Goal: Transaction & Acquisition: Purchase product/service

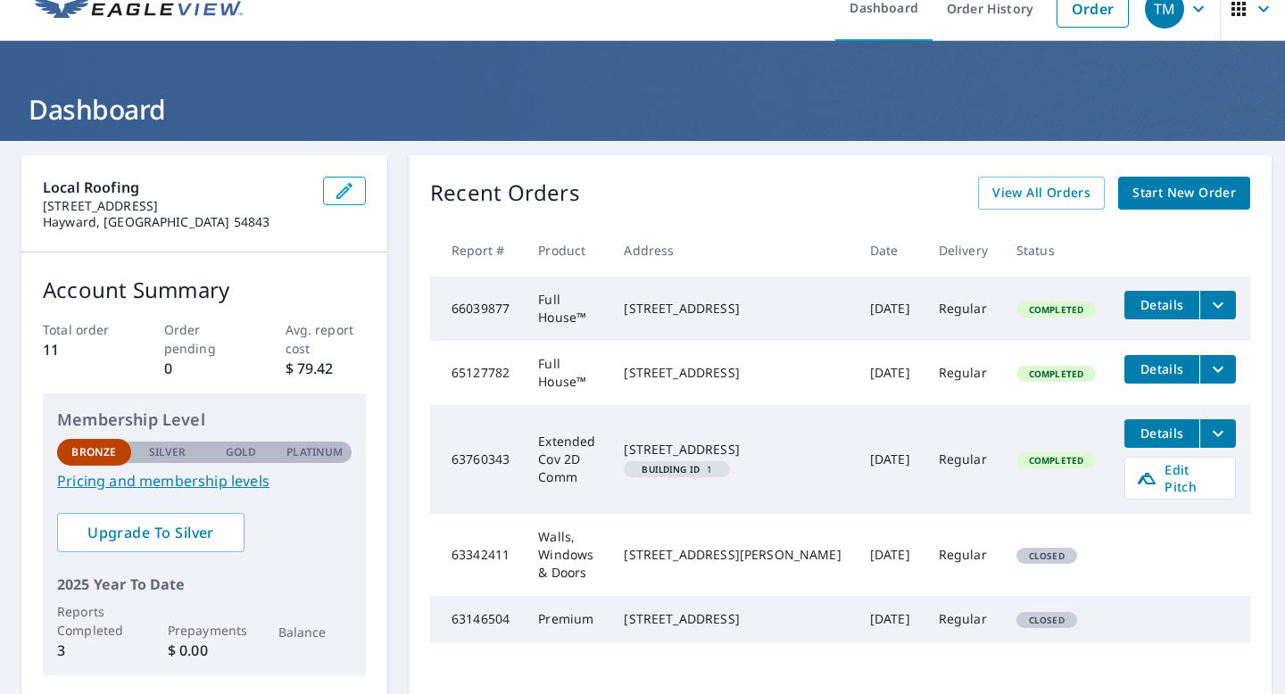
scroll to position [26, 0]
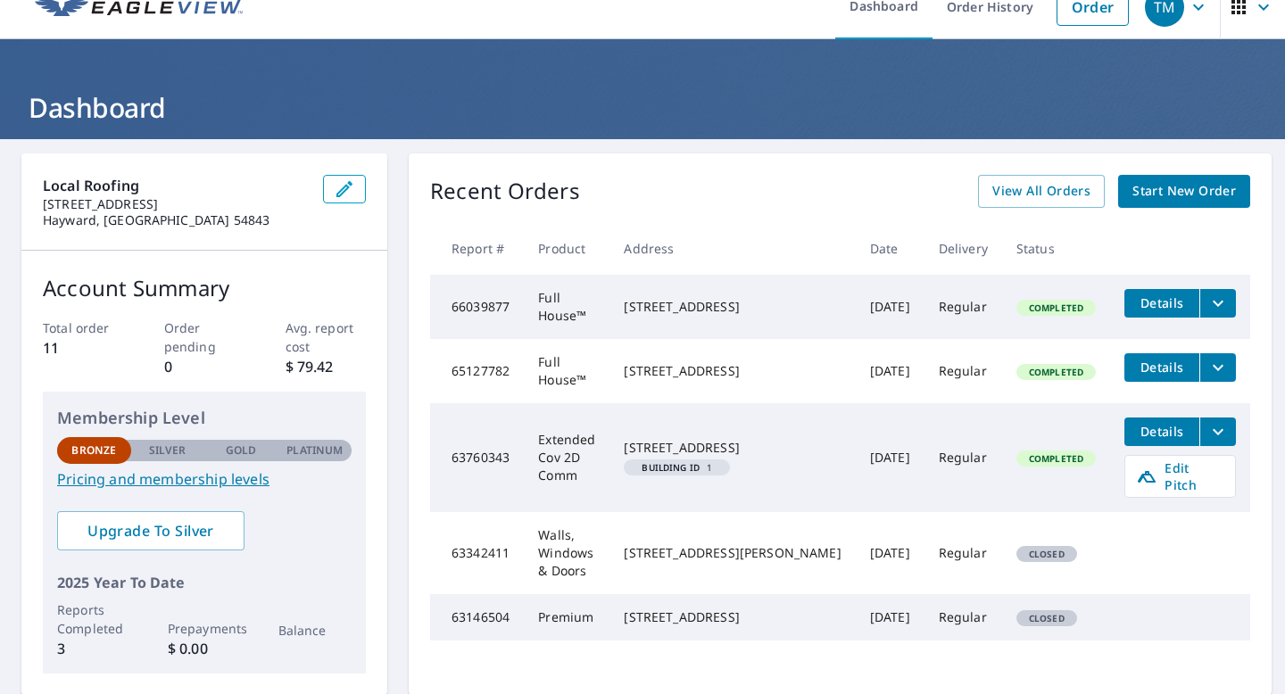
click at [609, 464] on td "Extended Cov 2D Comm" at bounding box center [567, 457] width 86 height 109
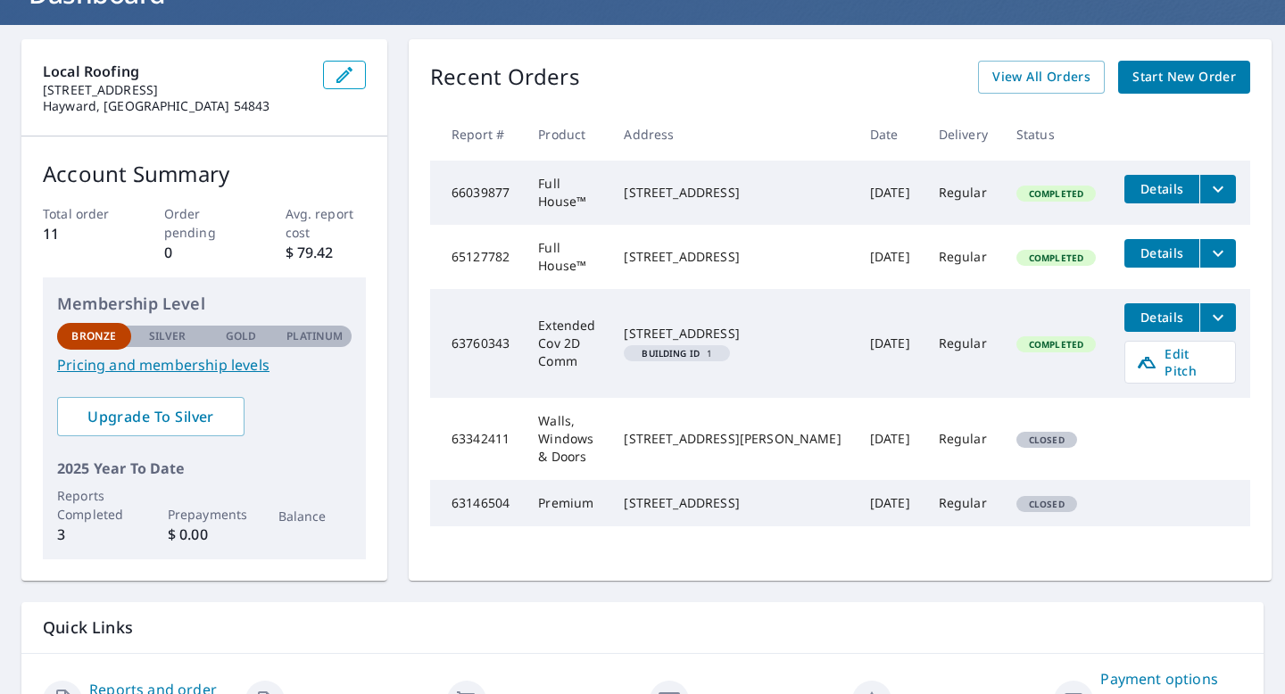
scroll to position [134, 0]
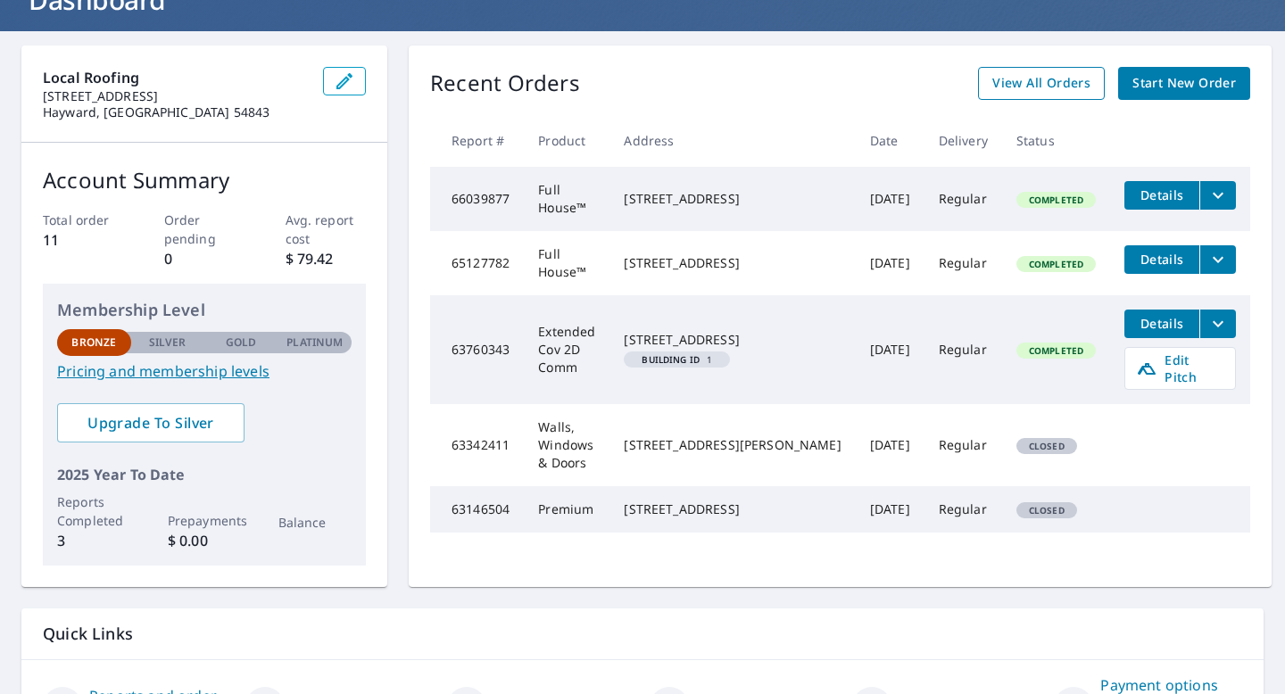
click at [1033, 88] on span "View All Orders" at bounding box center [1041, 83] width 98 height 22
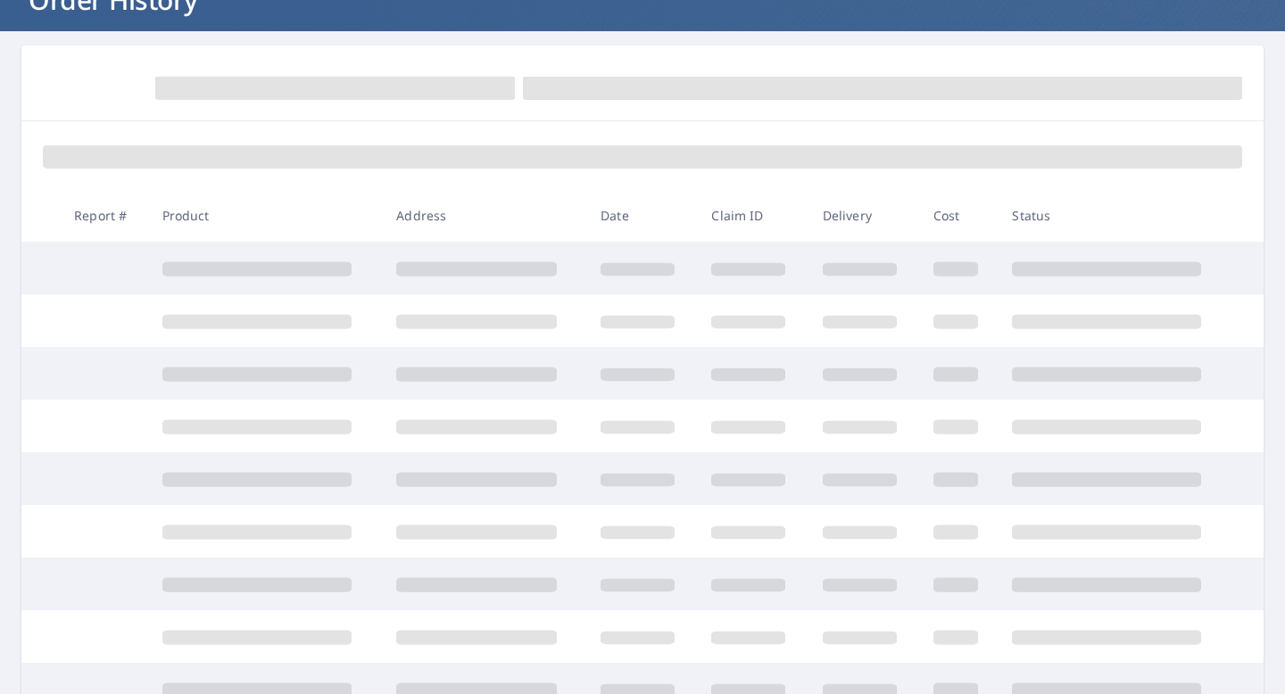
scroll to position [134, 0]
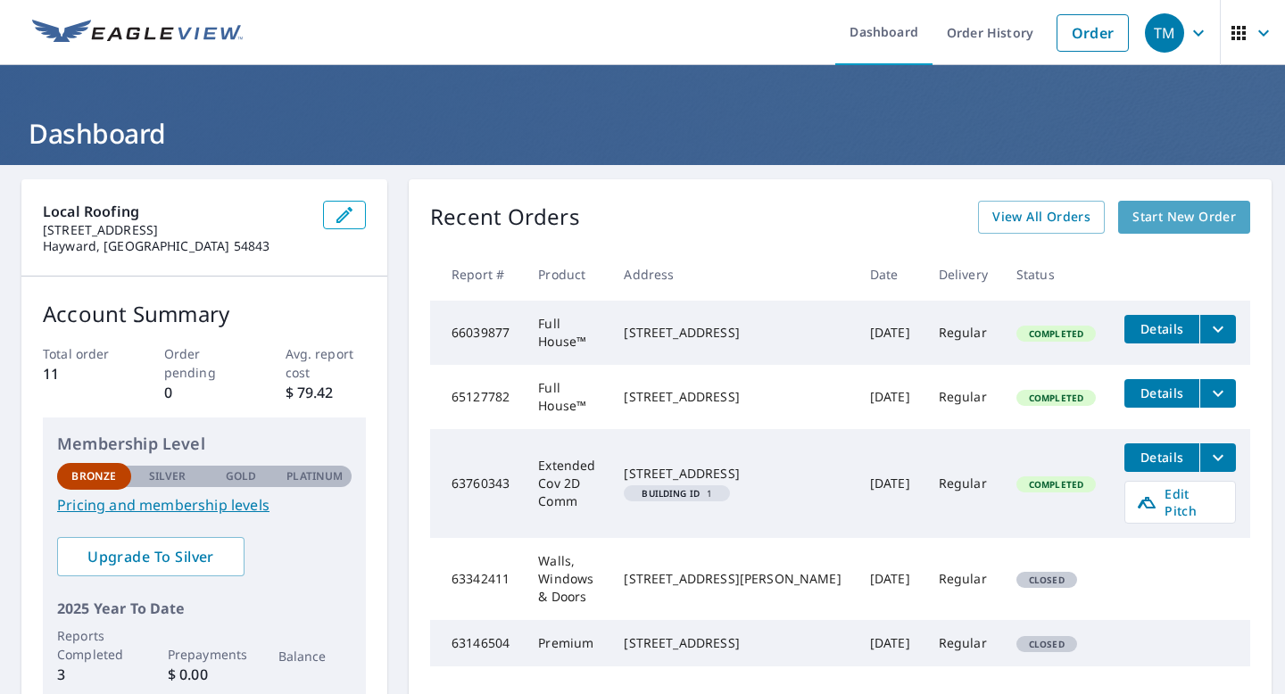
click at [1152, 219] on span "Start New Order" at bounding box center [1183, 217] width 103 height 22
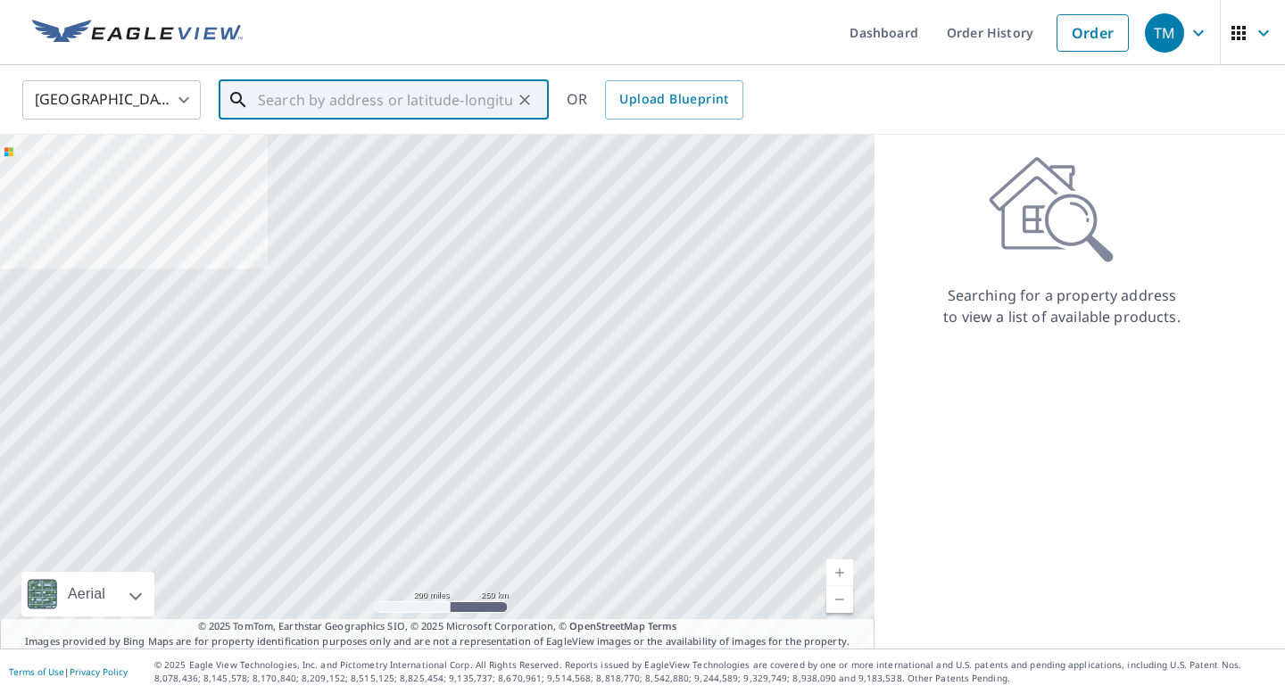
click at [443, 107] on input "text" at bounding box center [385, 100] width 254 height 50
paste input "[STREET_ADDRESS][PERSON_NAME][US_STATE]"
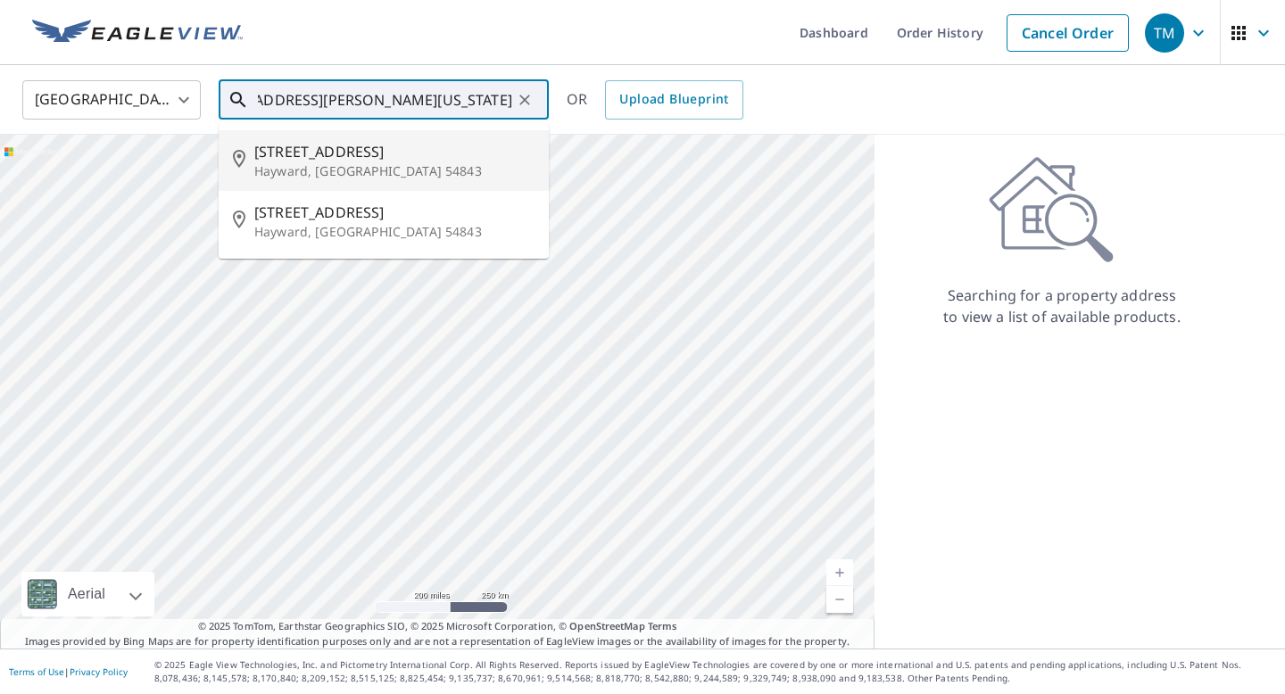
click at [437, 172] on p "Hayward, [GEOGRAPHIC_DATA] 54843" at bounding box center [394, 171] width 280 height 18
type input "[STREET_ADDRESS][PERSON_NAME]"
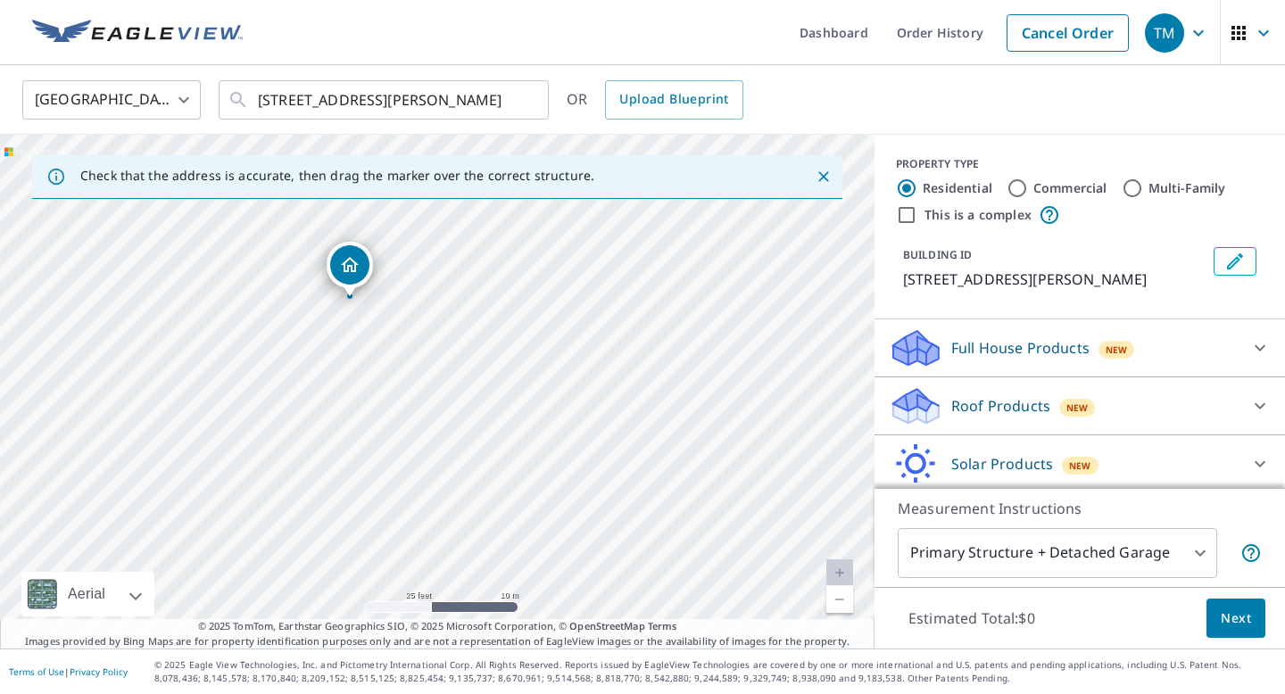
drag, startPoint x: 421, startPoint y: 393, endPoint x: 596, endPoint y: 269, distance: 213.8
click at [596, 269] on div "[STREET_ADDRESS][PERSON_NAME]" at bounding box center [437, 392] width 874 height 514
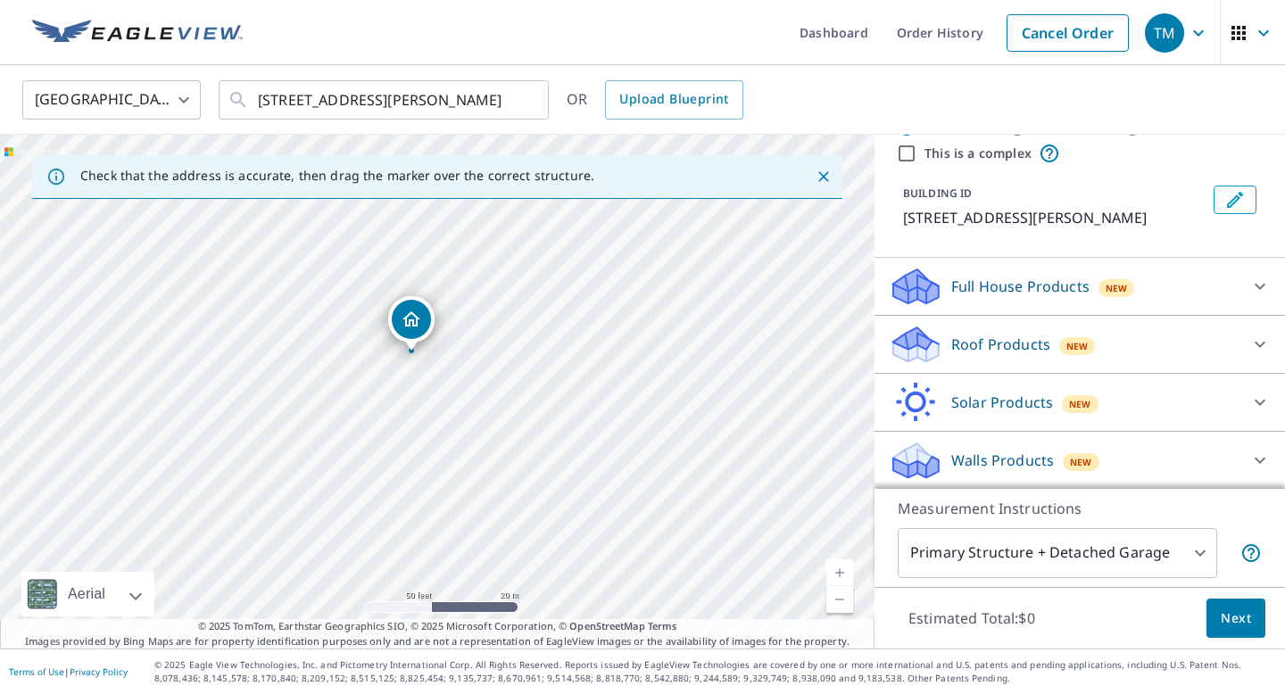
scroll to position [63, 0]
drag, startPoint x: 407, startPoint y: 331, endPoint x: 463, endPoint y: 353, distance: 60.5
click at [1170, 290] on div "Full House Products New" at bounding box center [1063, 285] width 350 height 42
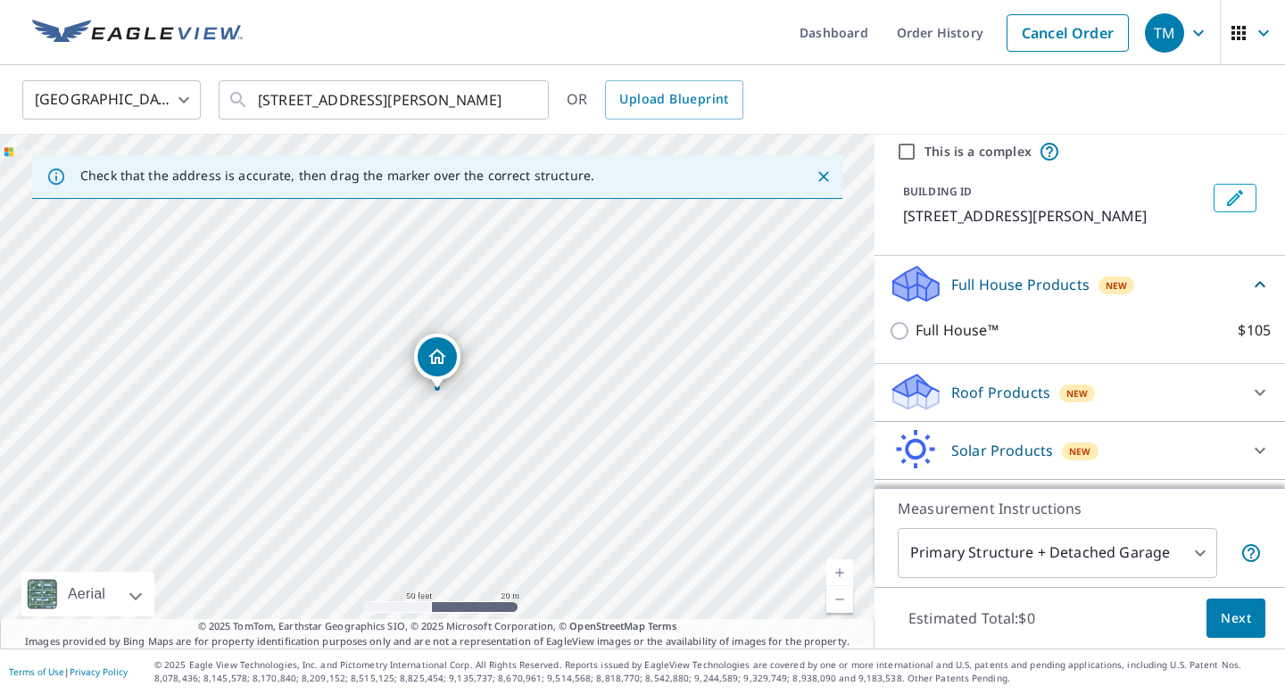
click at [1160, 282] on div "Full House Products New" at bounding box center [1068, 284] width 360 height 42
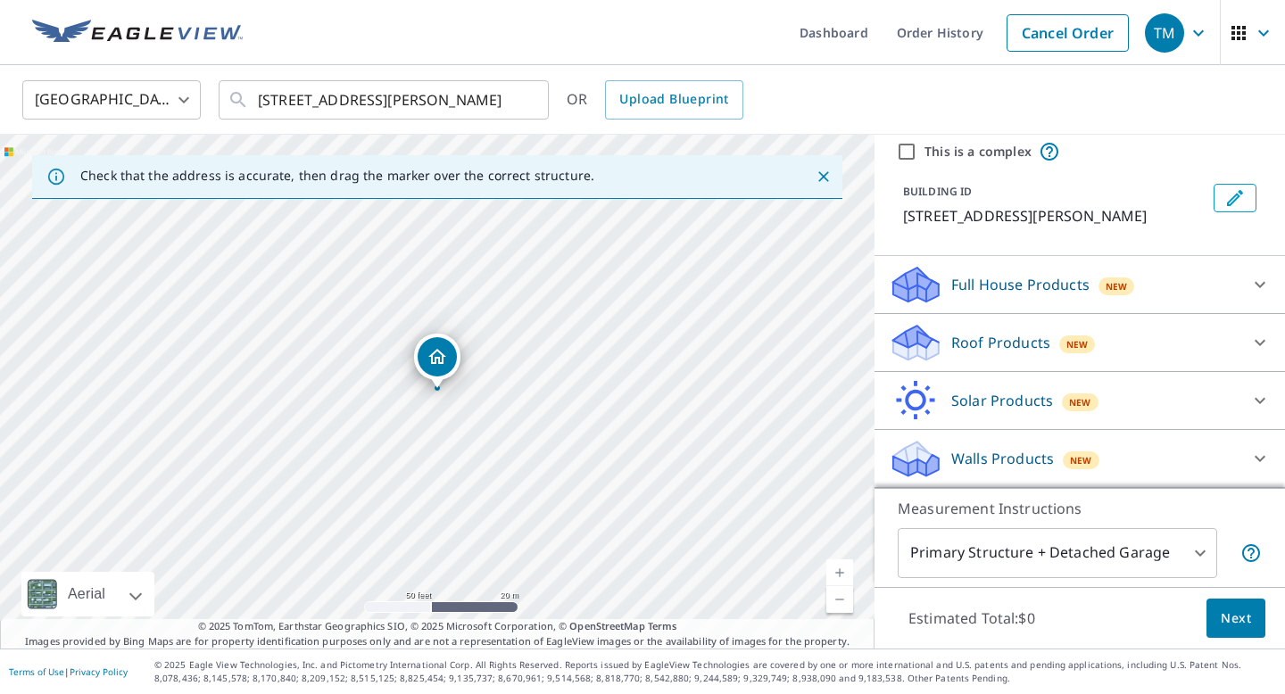
click at [1142, 350] on div "Roof Products New" at bounding box center [1063, 343] width 350 height 42
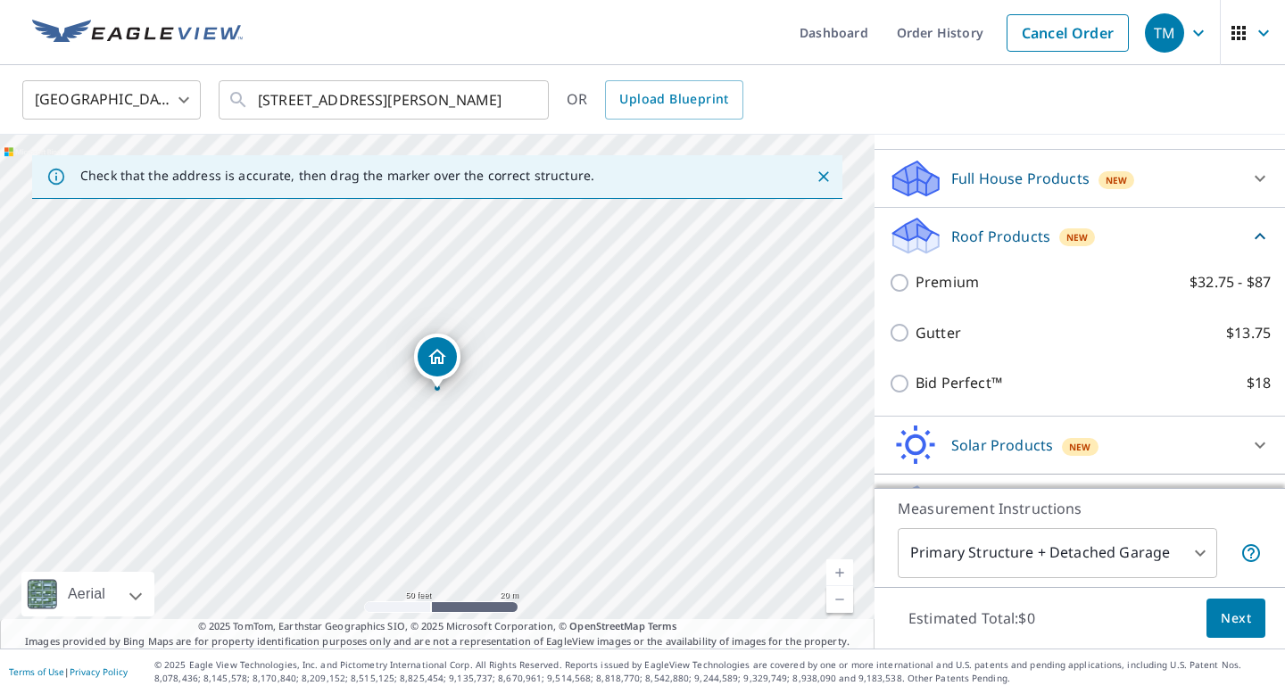
scroll to position [216, 0]
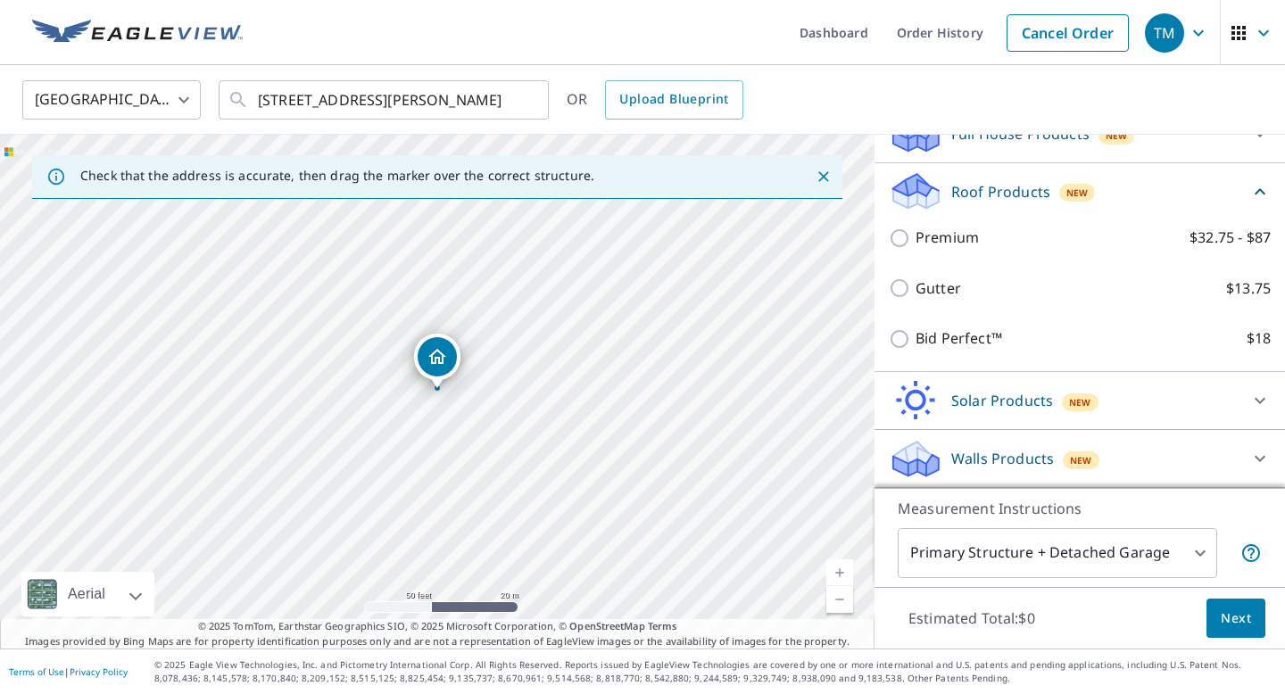
click at [1152, 463] on div "Walls Products New" at bounding box center [1063, 459] width 350 height 42
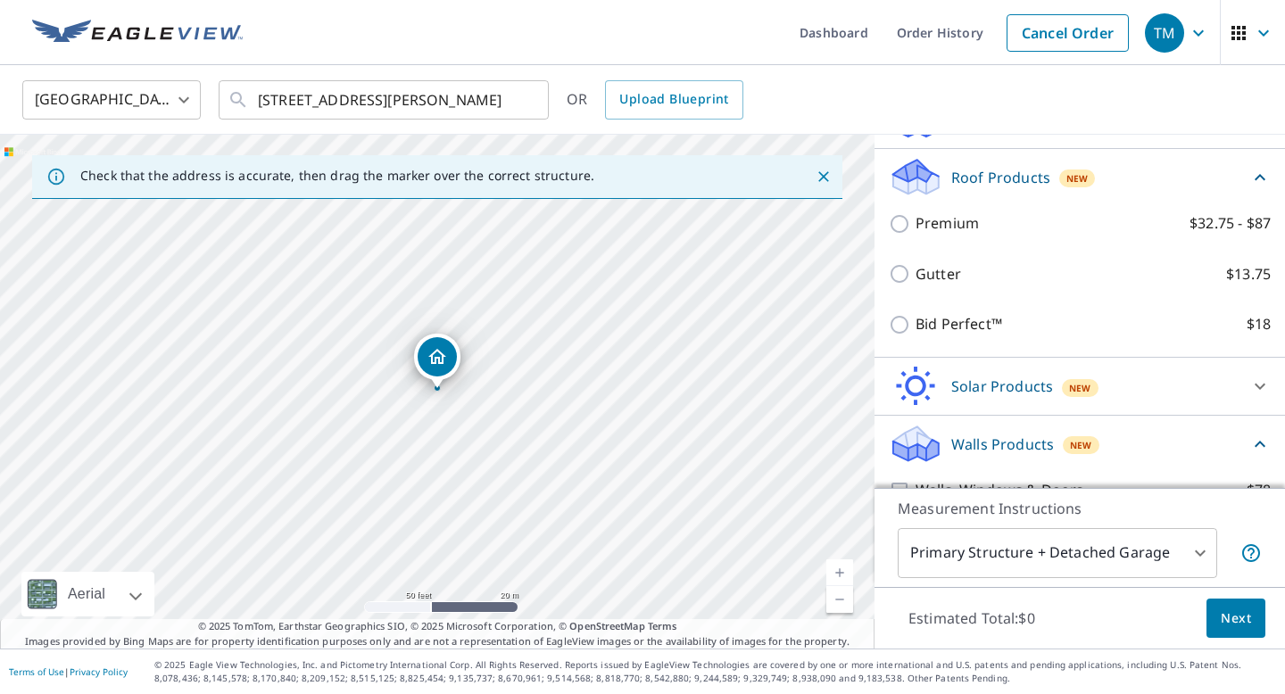
scroll to position [180, 0]
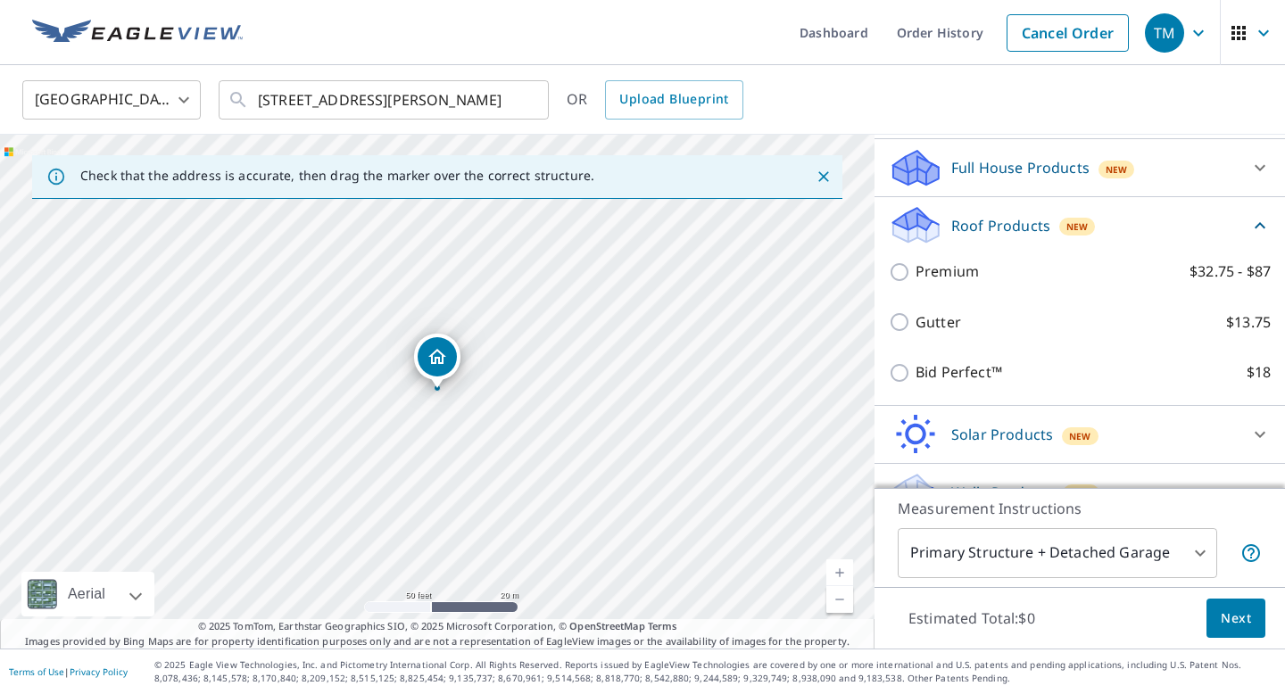
click at [1177, 177] on div "Full House Products New" at bounding box center [1063, 168] width 350 height 42
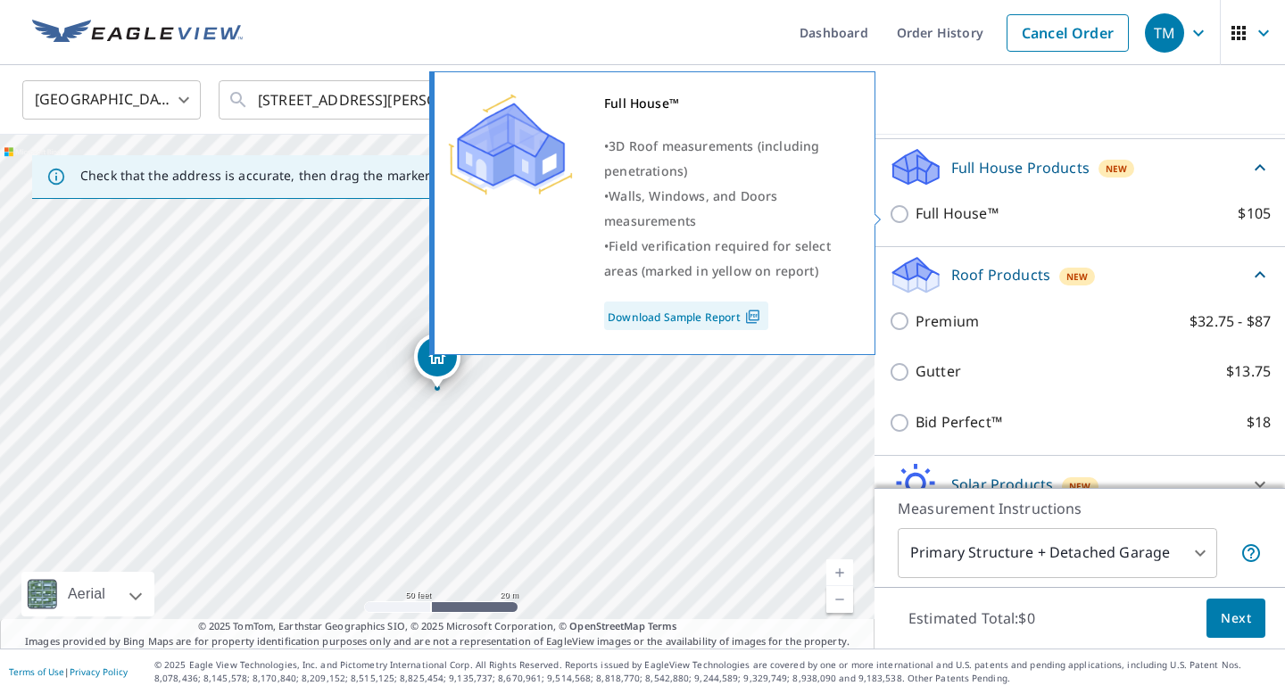
click at [898, 214] on input "Full House™ $105" at bounding box center [901, 213] width 27 height 21
checkbox input "true"
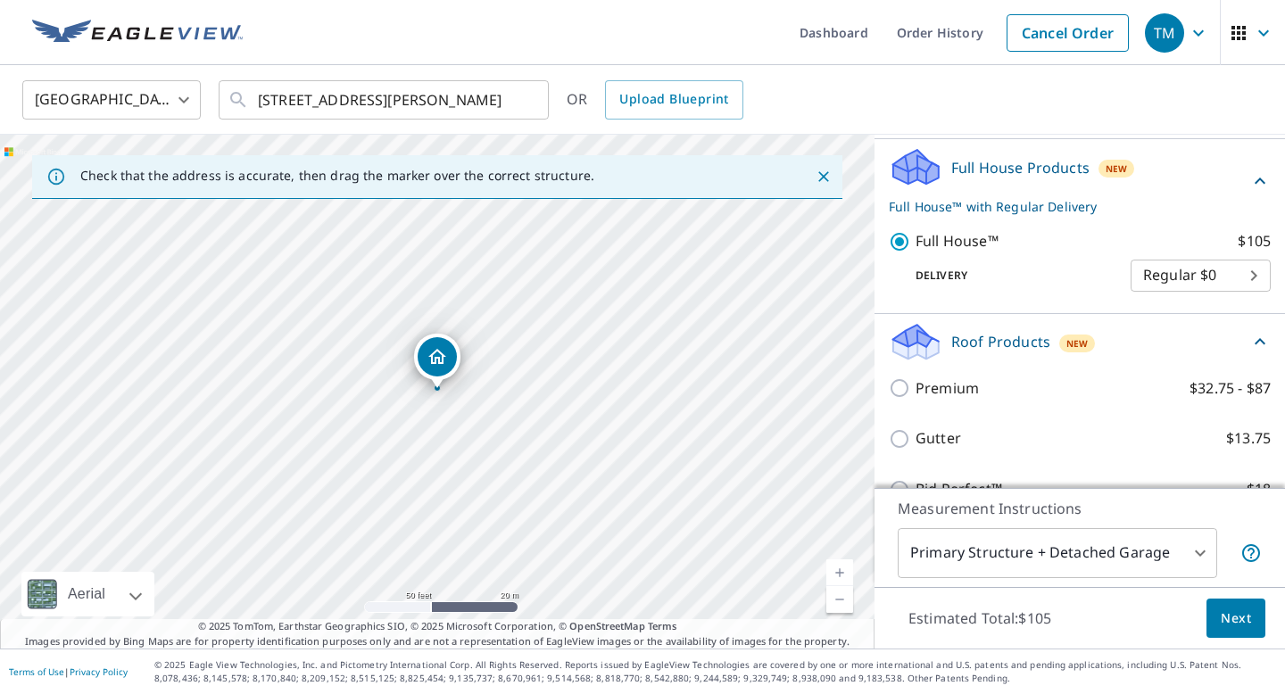
click at [1194, 276] on body "TM TM Dashboard Order History Cancel Order TM [GEOGRAPHIC_DATA] [GEOGRAPHIC_DAT…" at bounding box center [642, 347] width 1285 height 694
click at [1197, 282] on li "Regular $0" at bounding box center [1200, 276] width 140 height 32
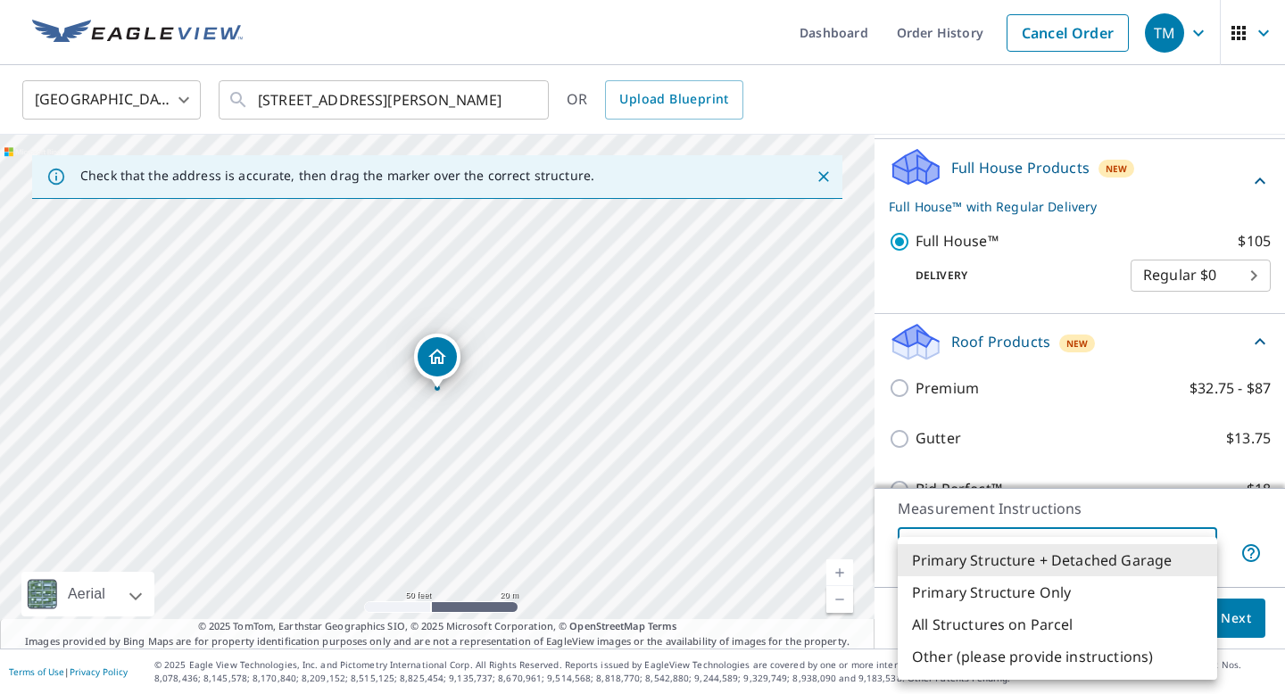
click at [1021, 566] on body "TM TM Dashboard Order History Cancel Order TM [GEOGRAPHIC_DATA] [GEOGRAPHIC_DAT…" at bounding box center [642, 347] width 1285 height 694
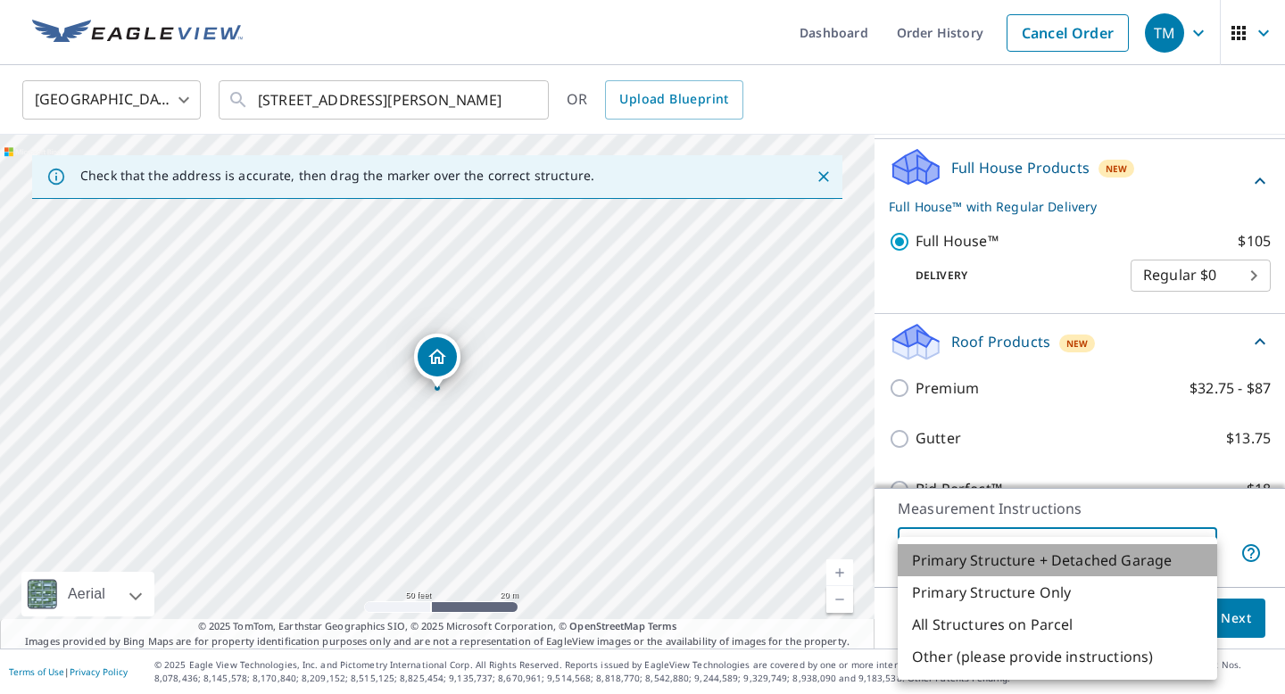
click at [1017, 561] on li "Primary Structure + Detached Garage" at bounding box center [1056, 560] width 319 height 32
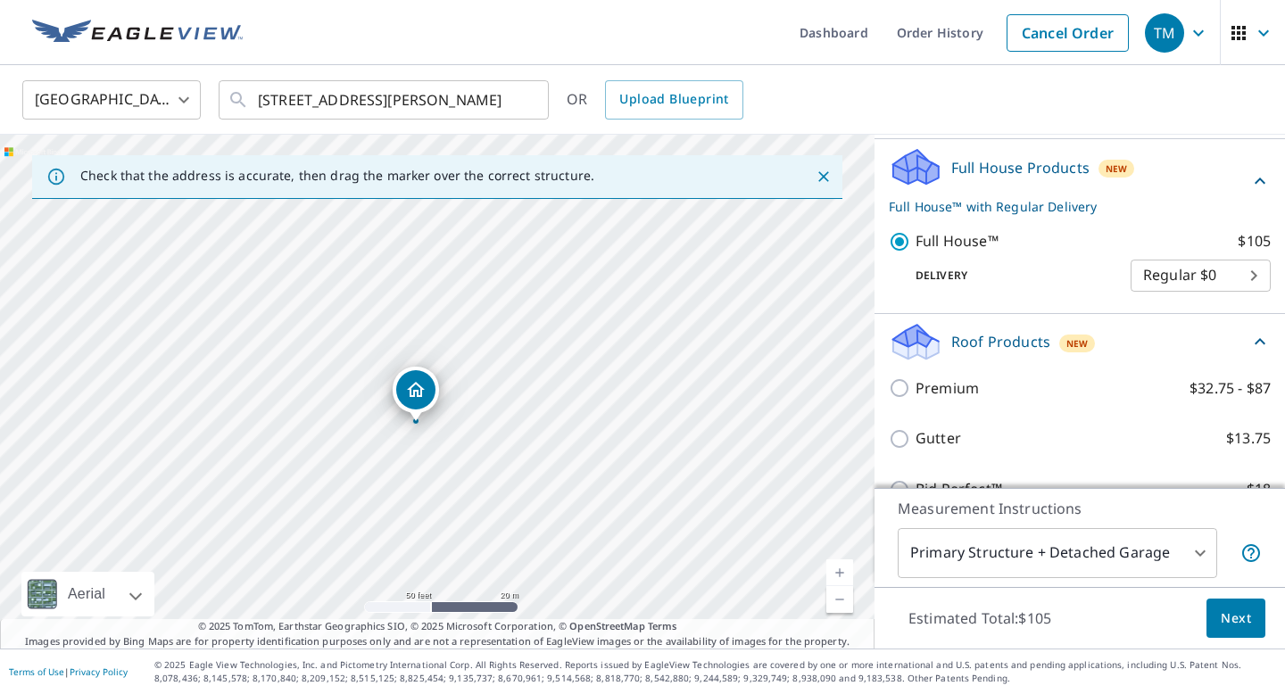
drag, startPoint x: 438, startPoint y: 369, endPoint x: 417, endPoint y: 402, distance: 39.3
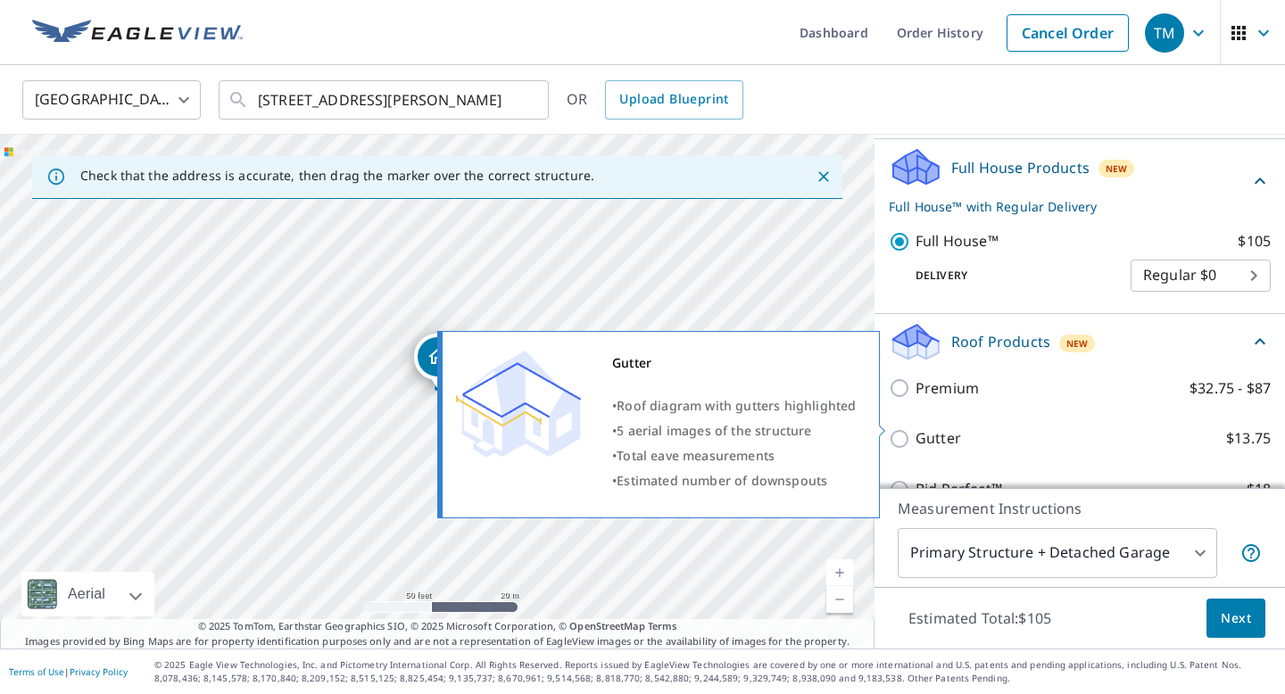
scroll to position [206, 0]
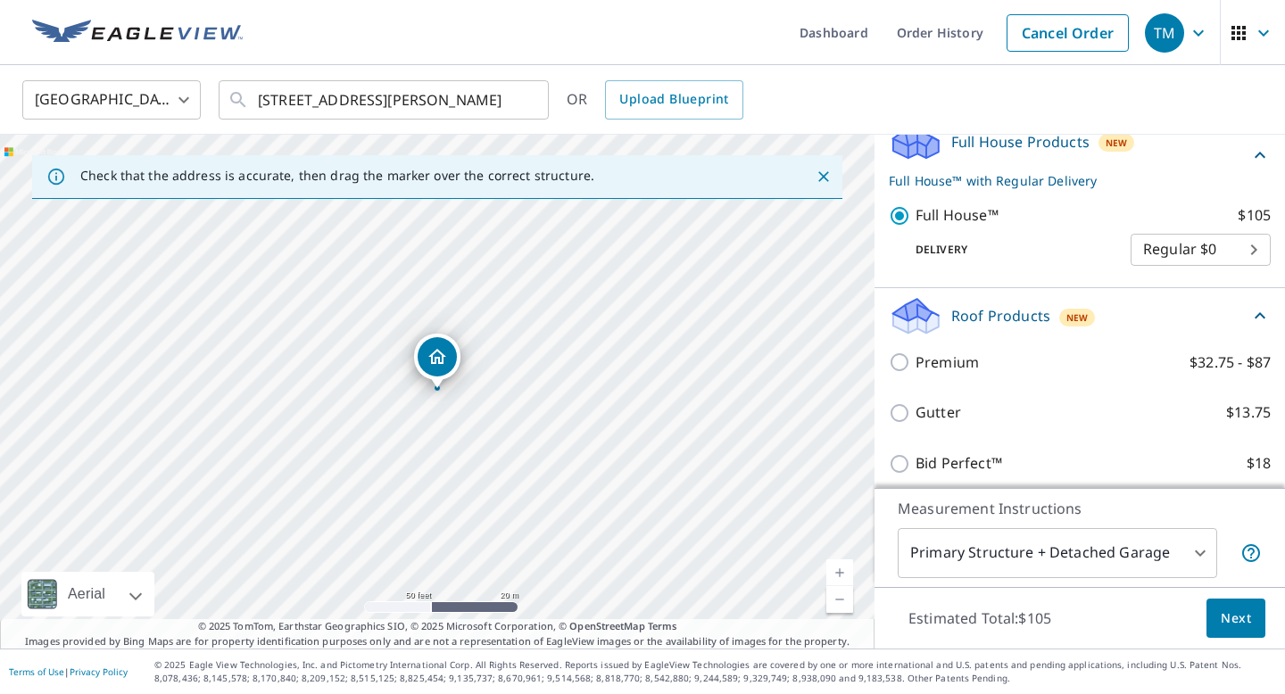
click at [1114, 561] on body "TM TM Dashboard Order History Cancel Order TM [GEOGRAPHIC_DATA] [GEOGRAPHIC_DAT…" at bounding box center [642, 347] width 1285 height 694
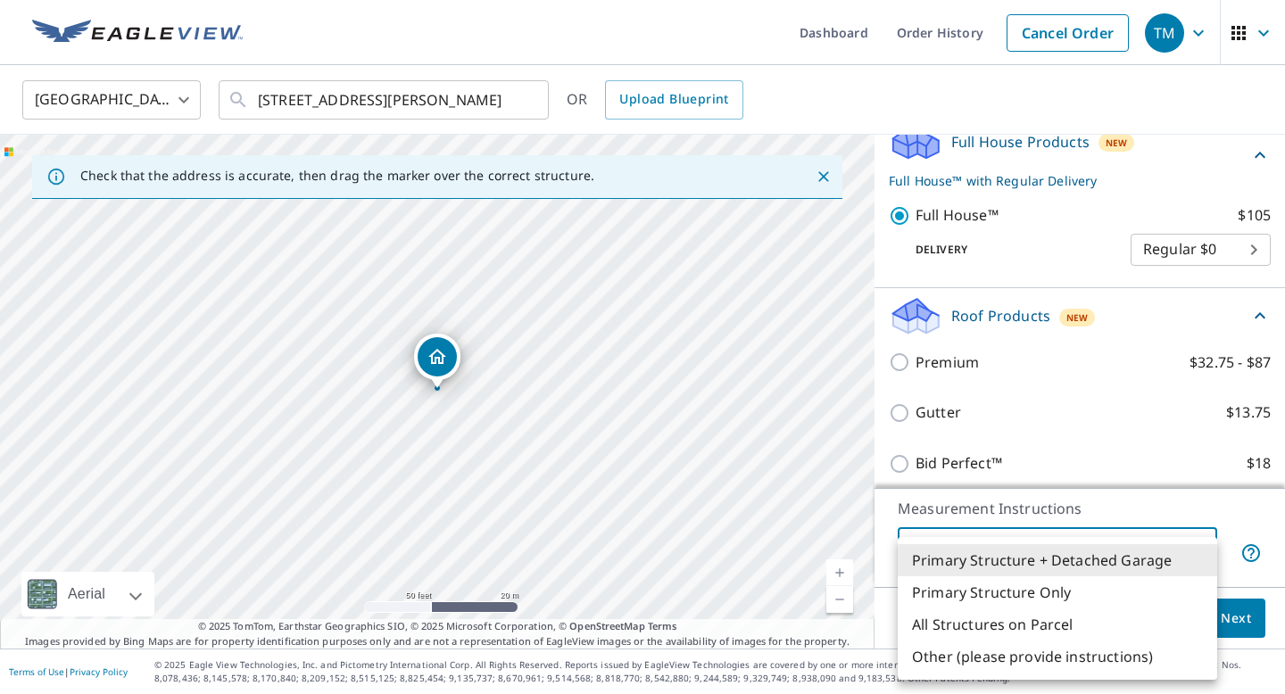
click at [1112, 587] on li "Primary Structure Only" at bounding box center [1056, 592] width 319 height 32
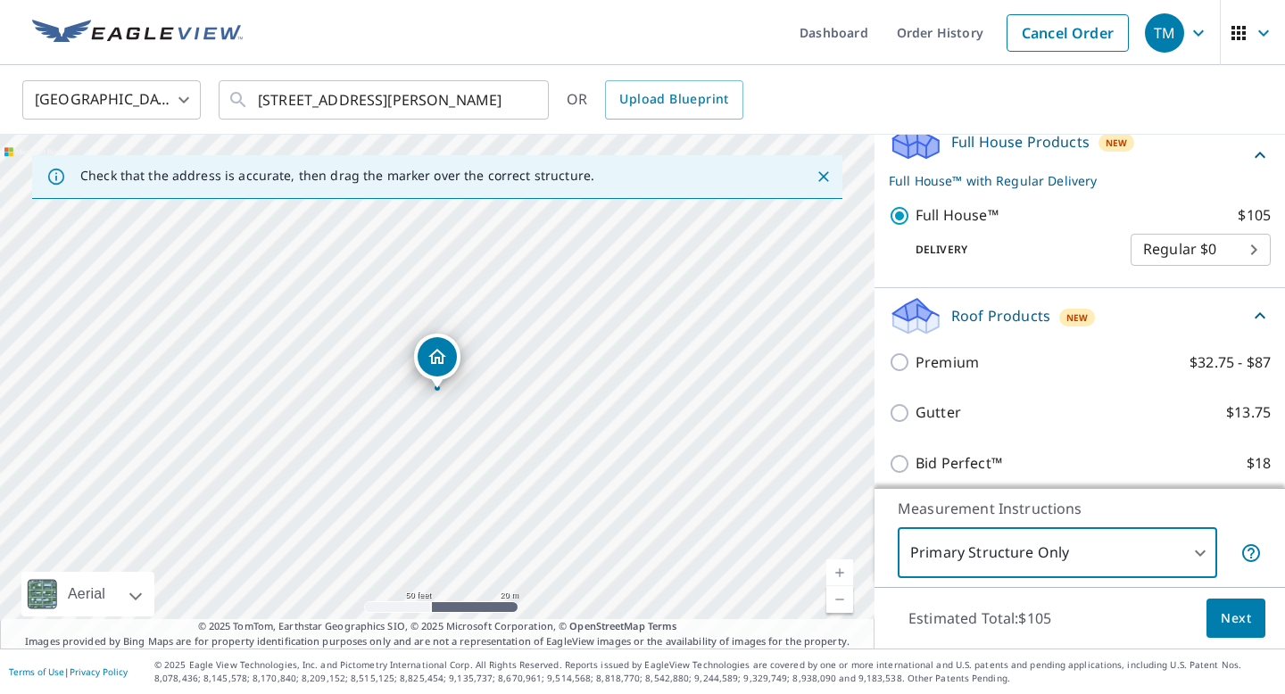
click at [1110, 549] on body "TM TM Dashboard Order History Cancel Order TM [GEOGRAPHIC_DATA] [GEOGRAPHIC_DAT…" at bounding box center [642, 347] width 1285 height 694
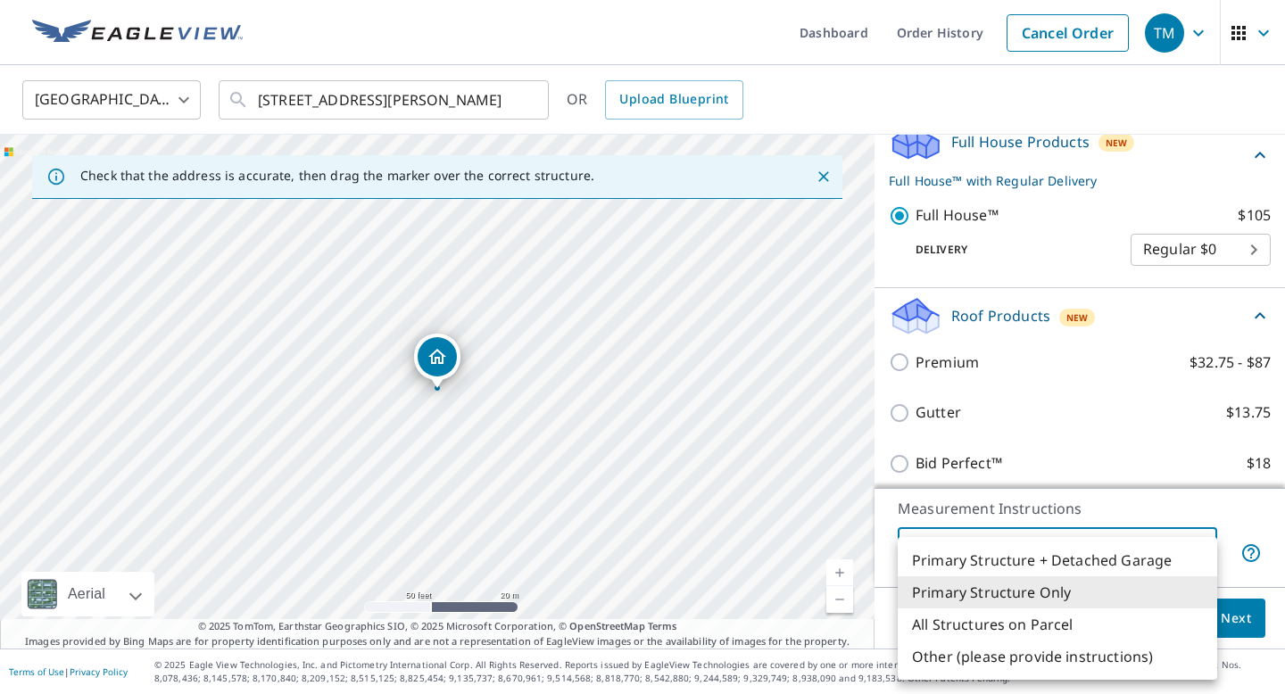
click at [1104, 556] on li "Primary Structure + Detached Garage" at bounding box center [1056, 560] width 319 height 32
type input "1"
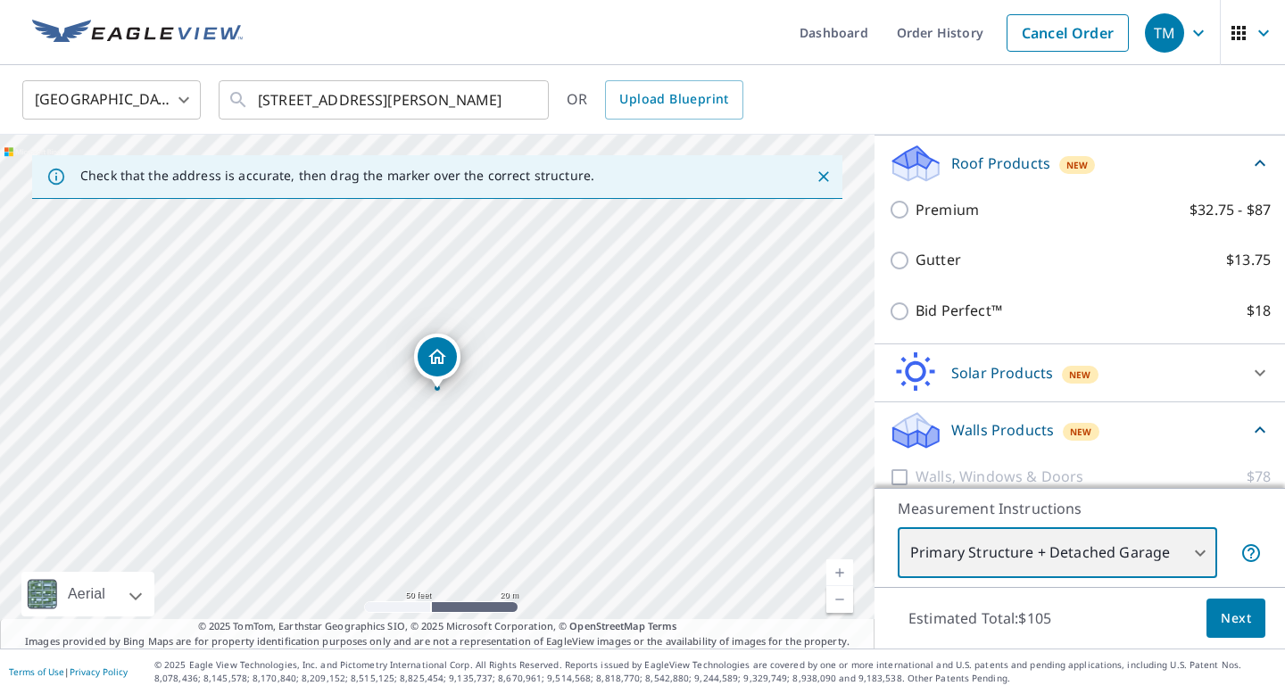
scroll to position [368, 0]
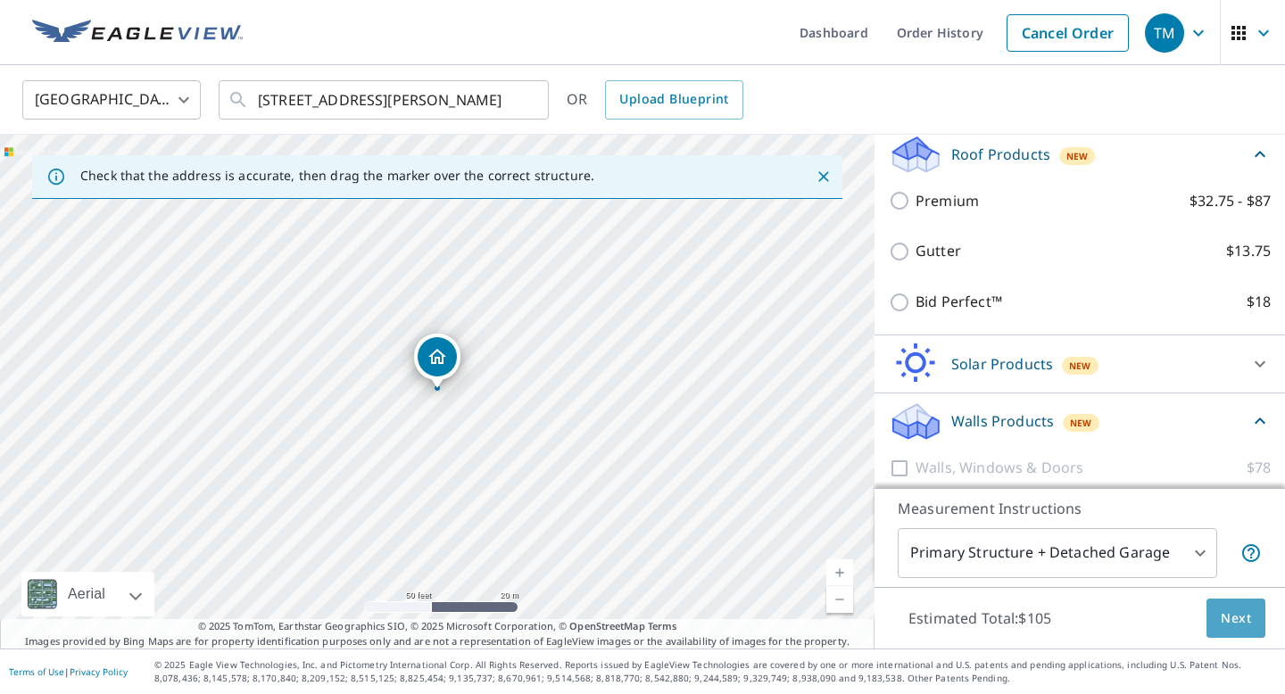
click at [1236, 616] on span "Next" at bounding box center [1235, 618] width 30 height 22
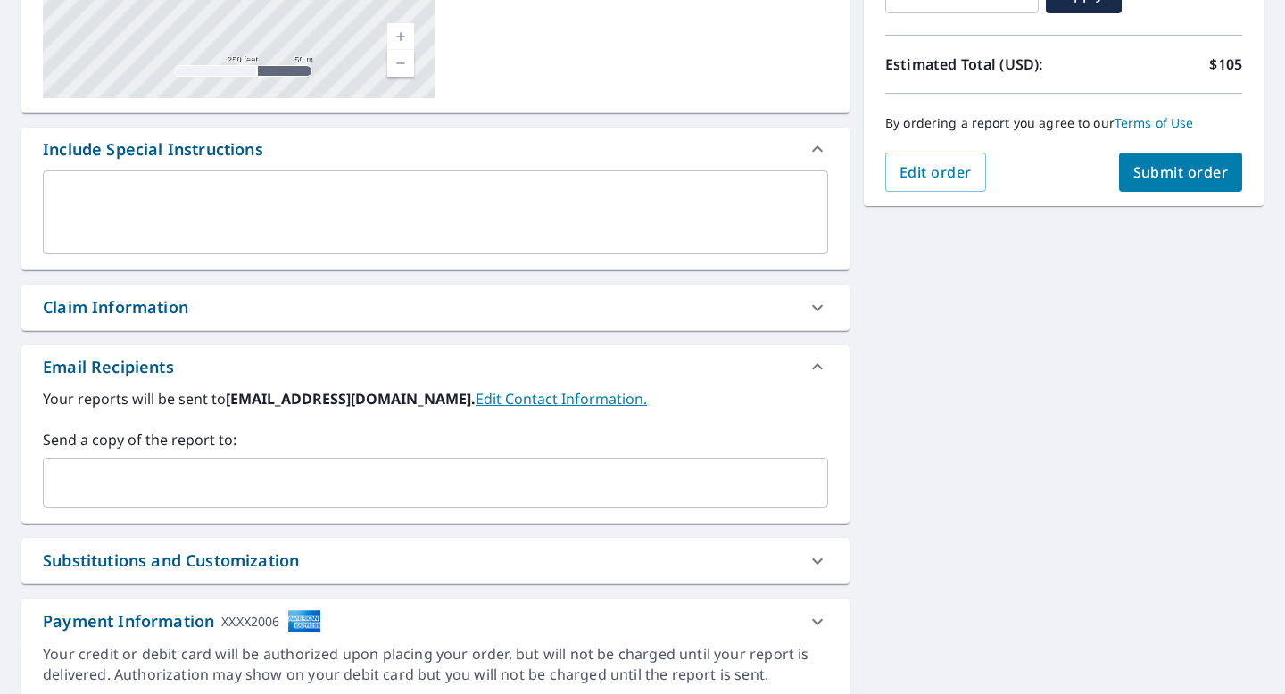
scroll to position [429, 0]
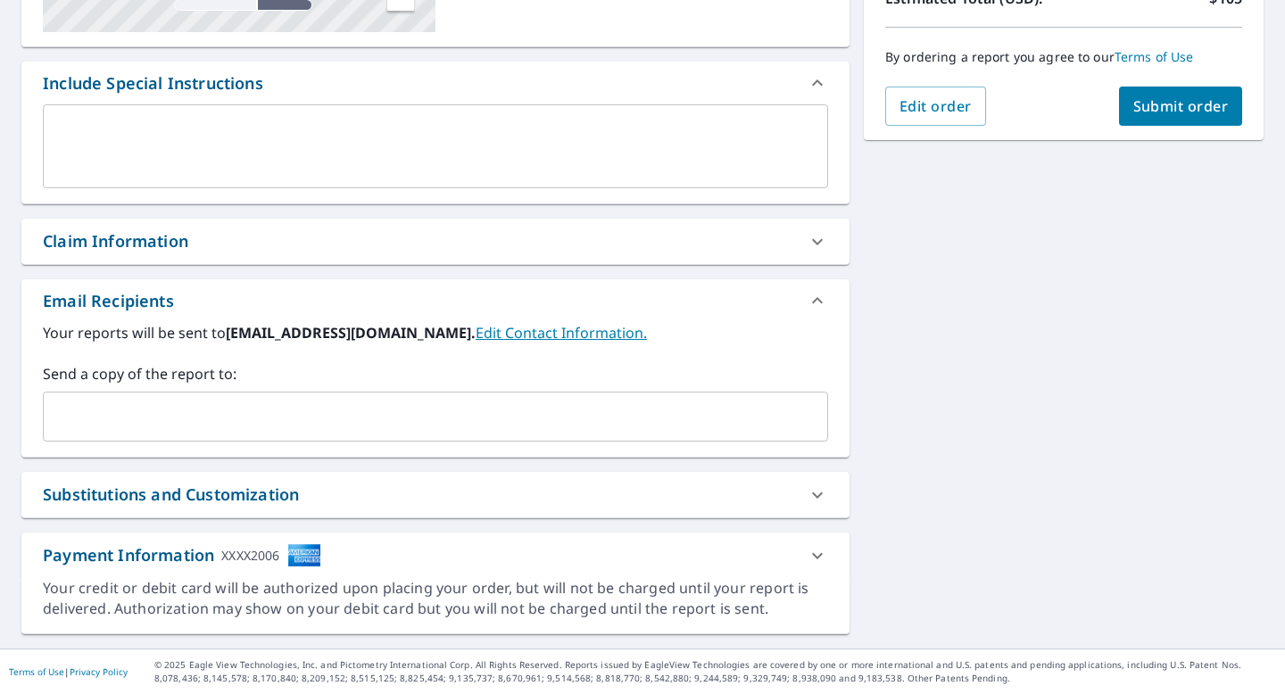
click at [404, 497] on div "Substitutions and Customization" at bounding box center [419, 495] width 753 height 24
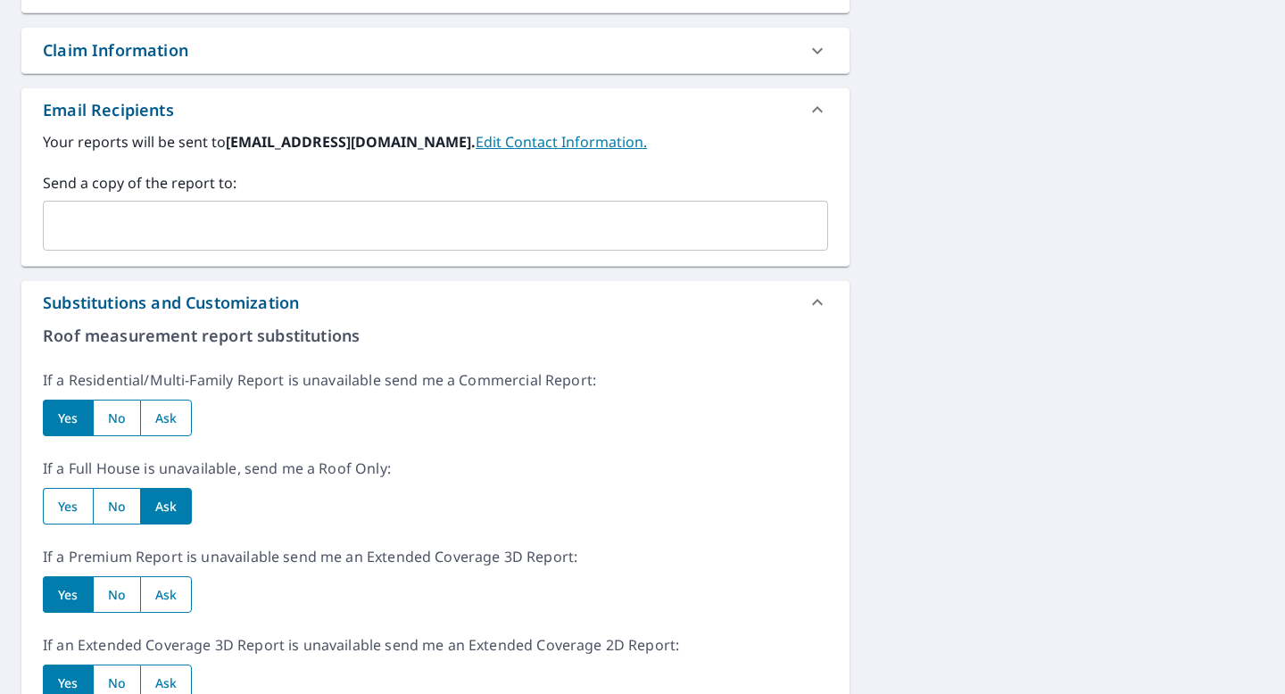
scroll to position [646, 0]
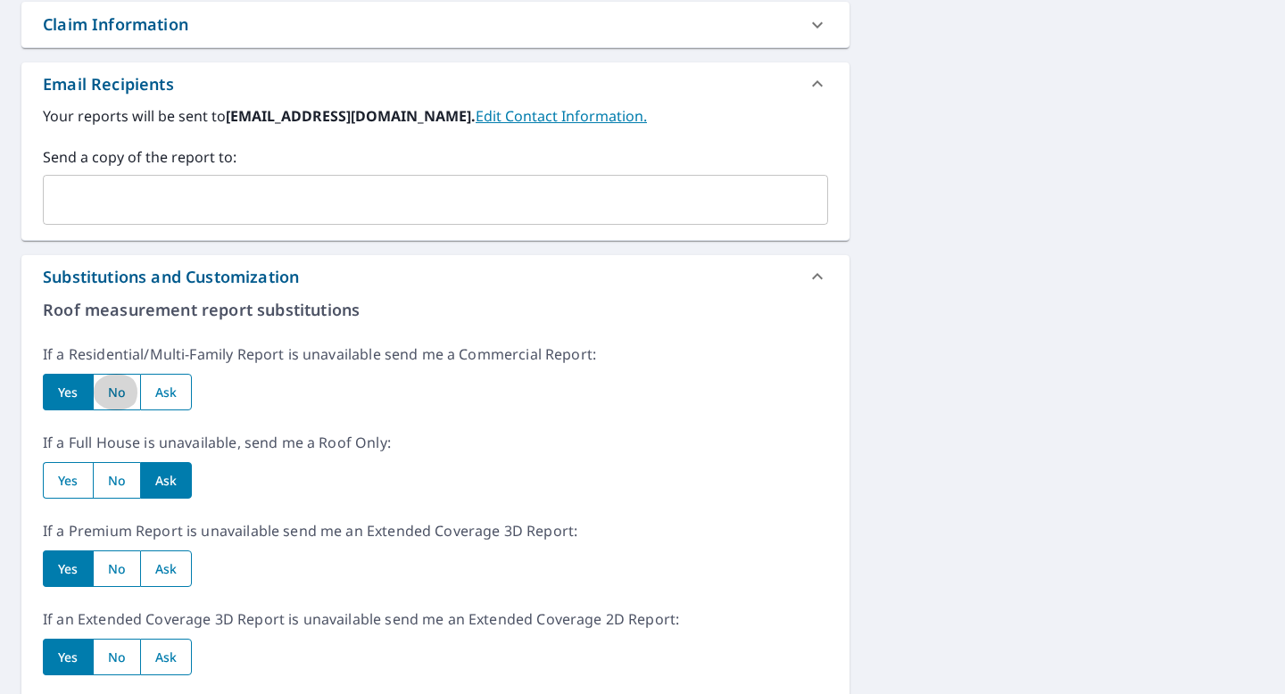
click at [129, 398] on input "radio" at bounding box center [116, 392] width 47 height 37
radio input "true"
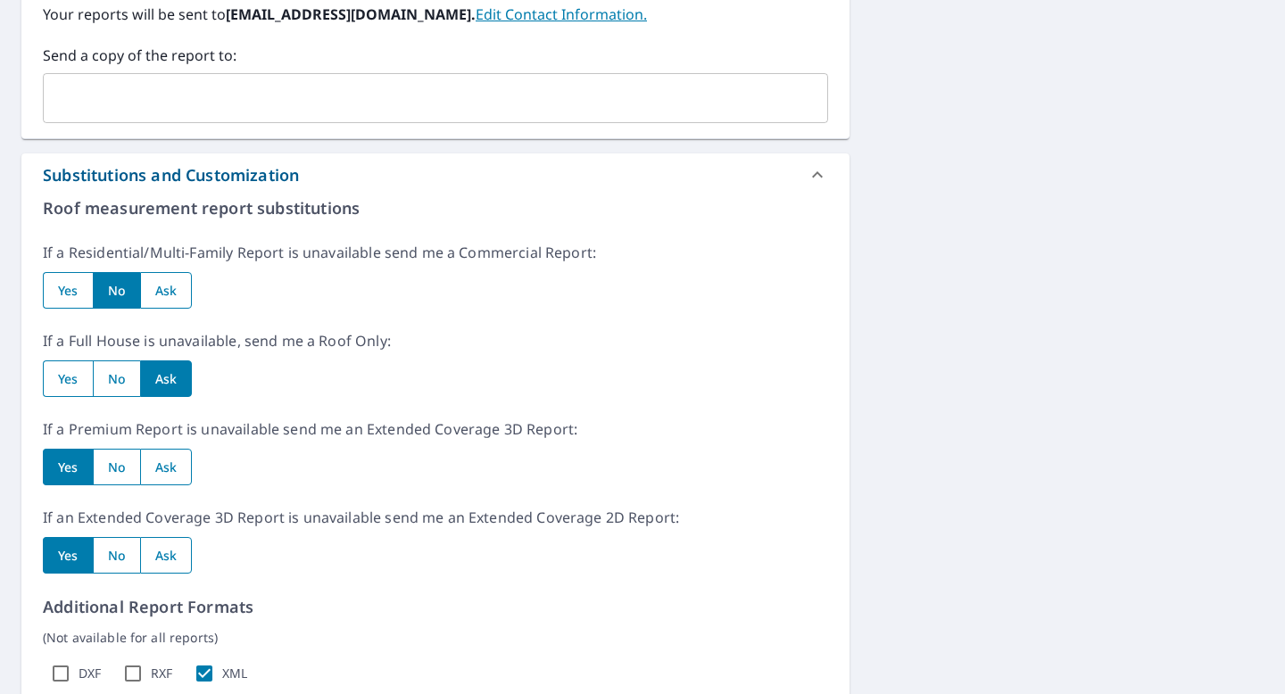
scroll to position [764, 0]
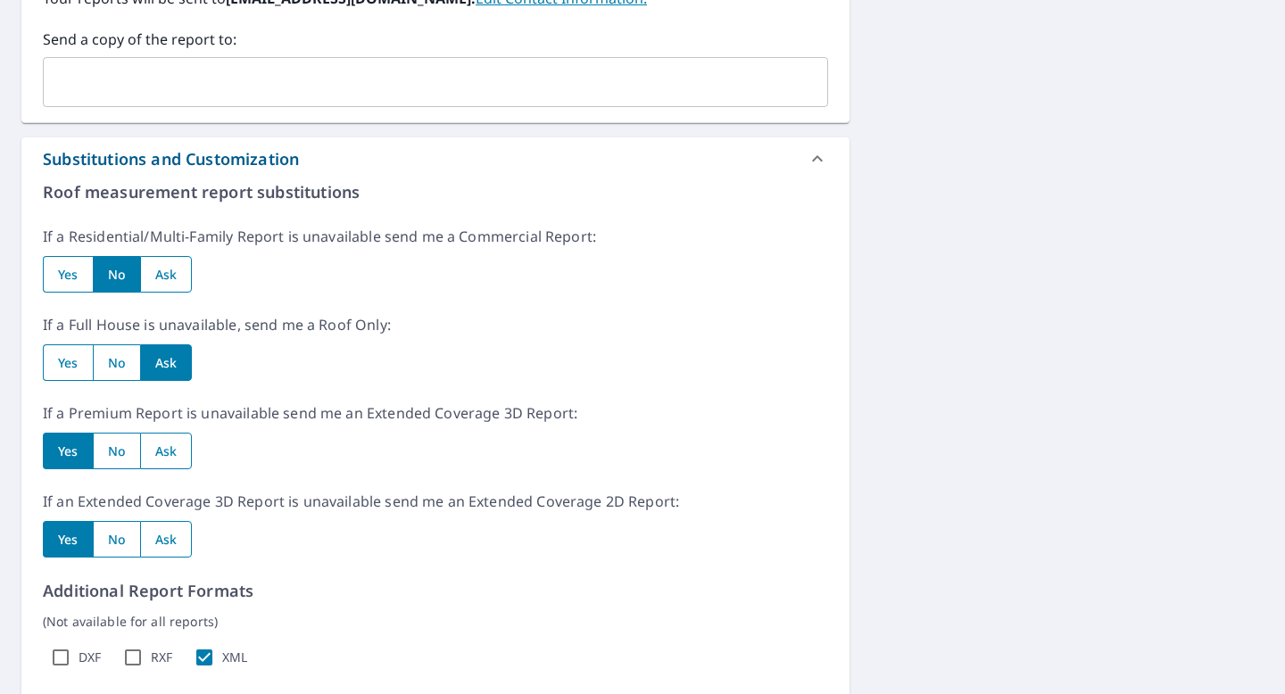
click at [174, 450] on input "radio" at bounding box center [166, 451] width 53 height 37
radio input "true"
click at [182, 538] on input "radio" at bounding box center [166, 539] width 53 height 37
radio input "true"
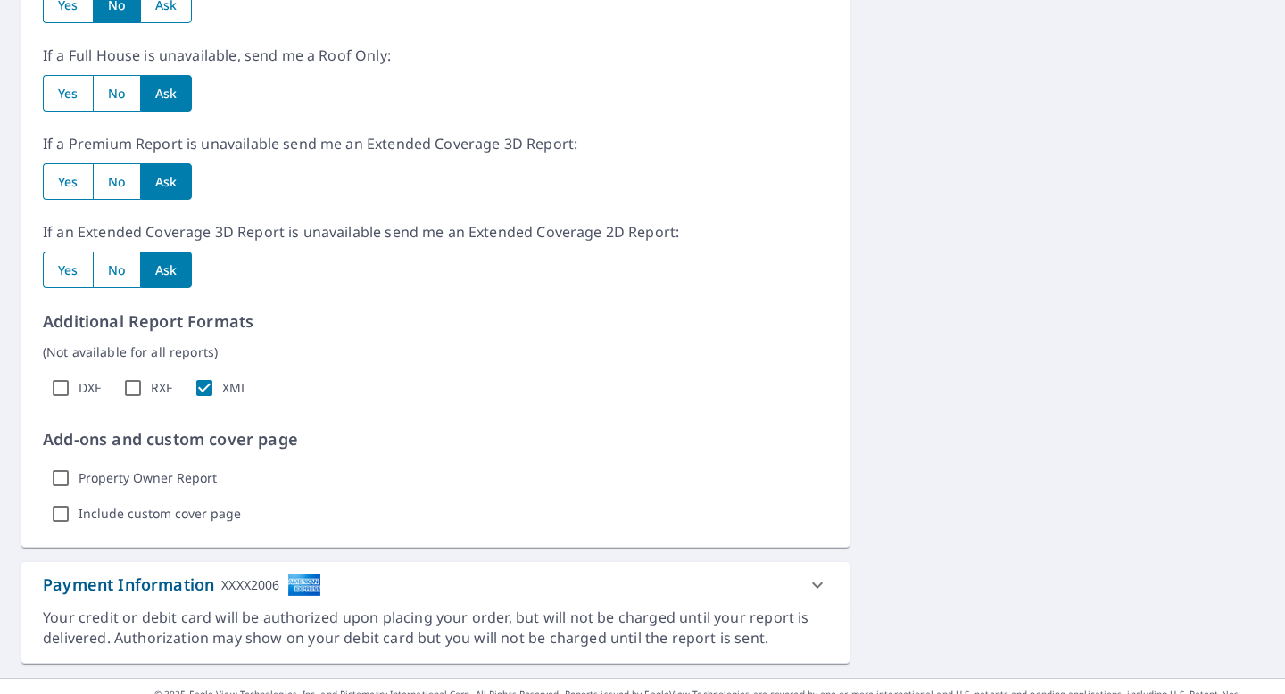
scroll to position [1062, 0]
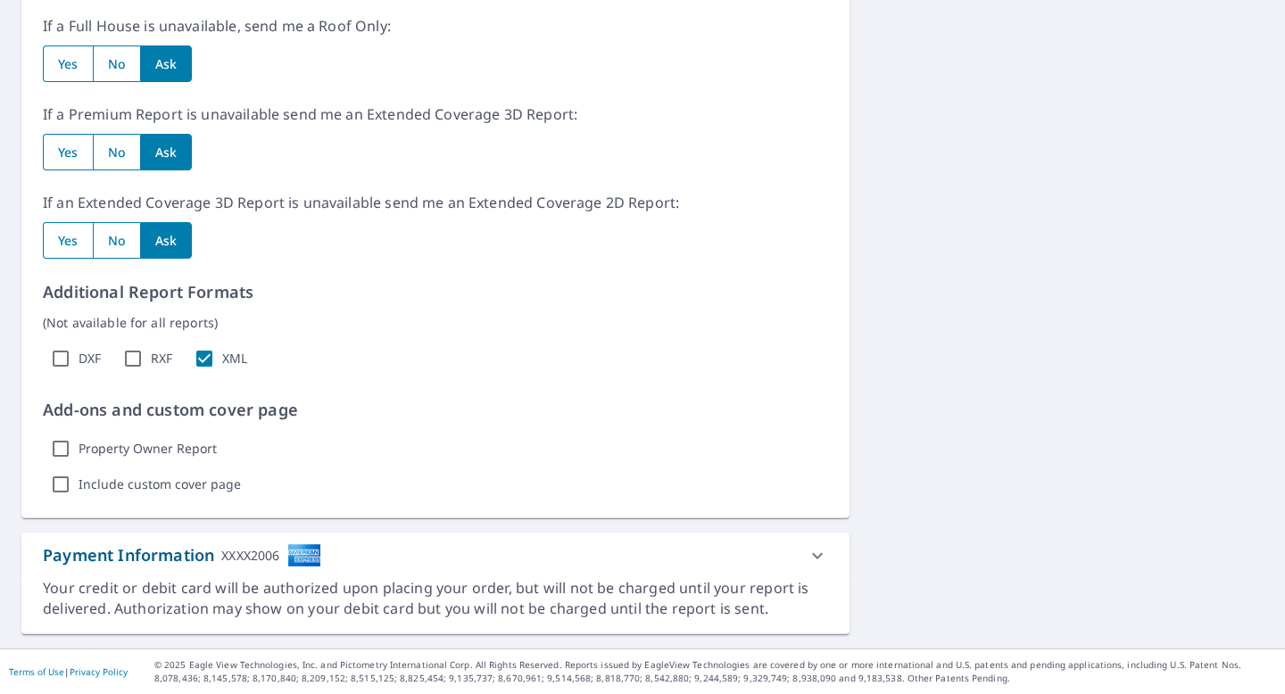
click at [797, 555] on div at bounding box center [817, 555] width 43 height 43
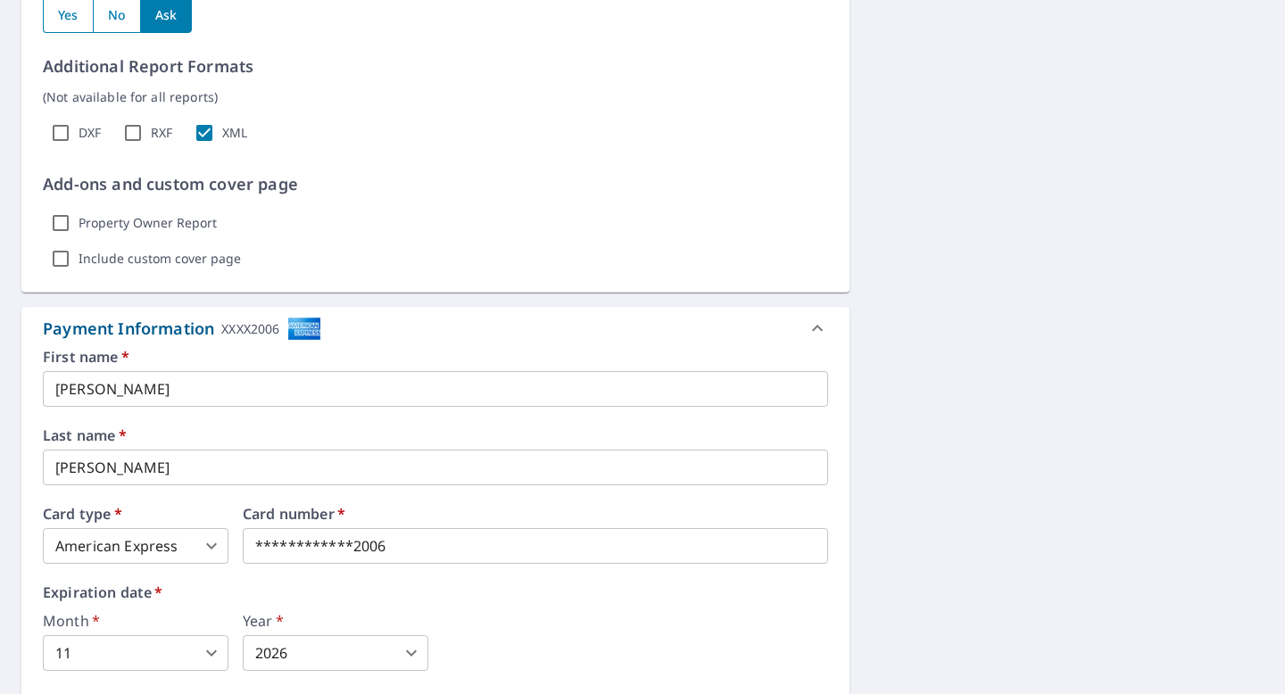
scroll to position [1292, 0]
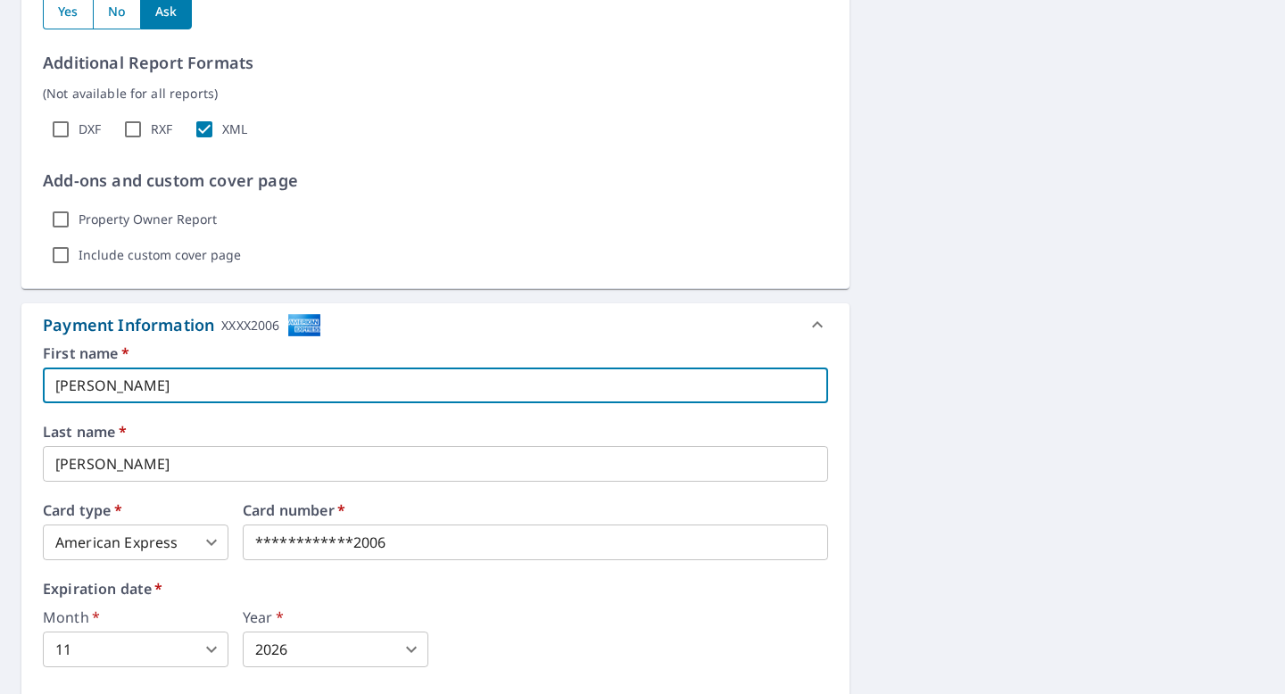
drag, startPoint x: 169, startPoint y: 383, endPoint x: 0, endPoint y: 377, distance: 169.6
type input "[GEOGRAPHIC_DATA]"
click at [370, 426] on label "Last name   *" at bounding box center [435, 432] width 785 height 14
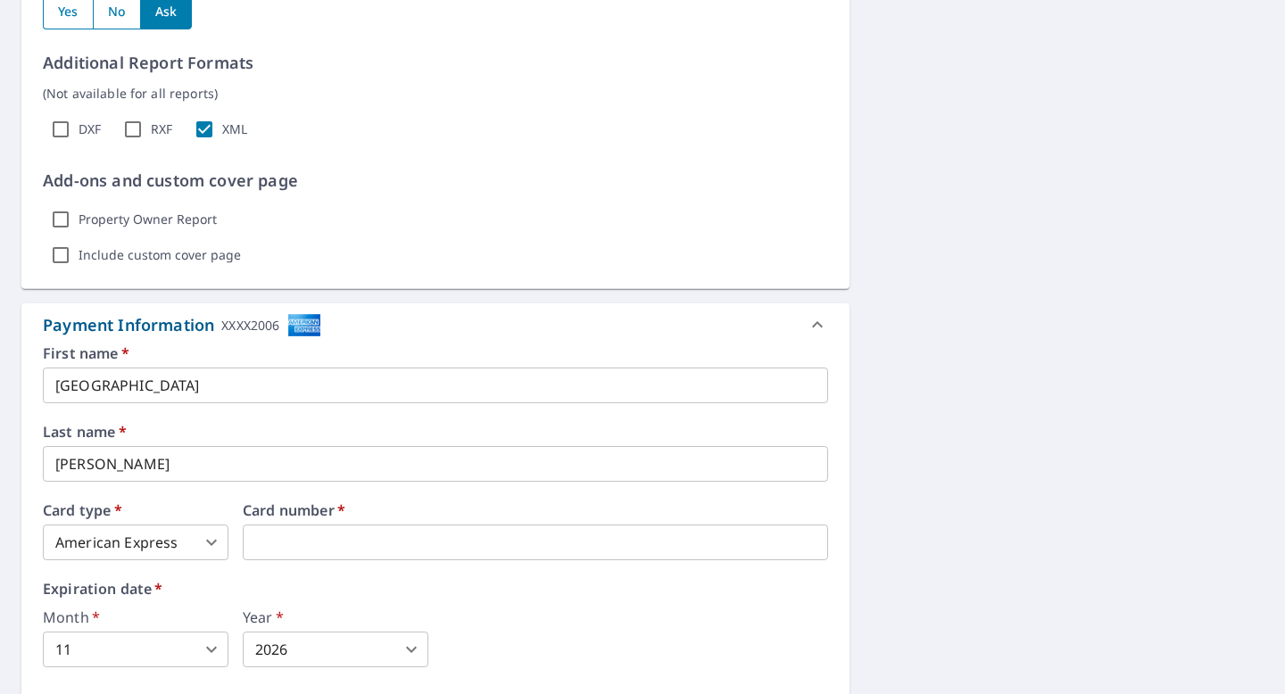
click at [320, 460] on input "[PERSON_NAME]" at bounding box center [435, 464] width 785 height 36
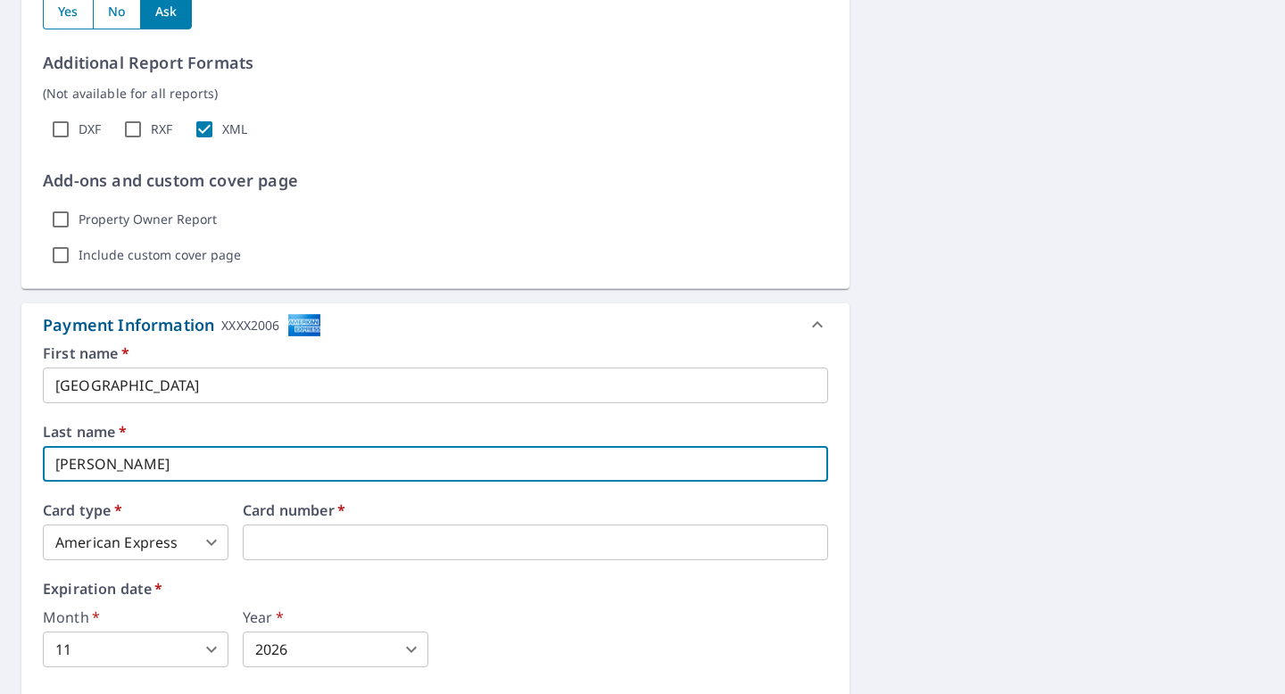
click at [320, 460] on input "[PERSON_NAME]" at bounding box center [435, 464] width 785 height 36
type input "[PERSON_NAME]"
click at [387, 424] on div "First name   * Trenton ​ Last name   * [PERSON_NAME] ​ Card type   * American E…" at bounding box center [435, 536] width 785 height 380
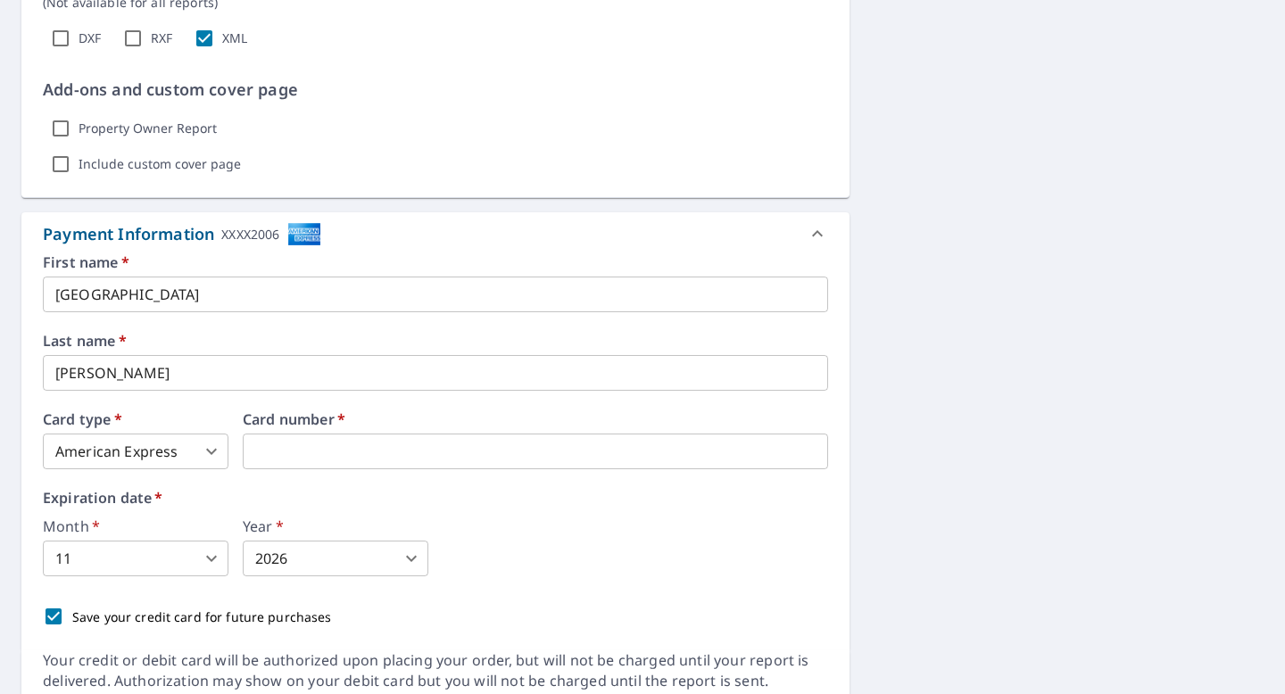
scroll to position [1390, 0]
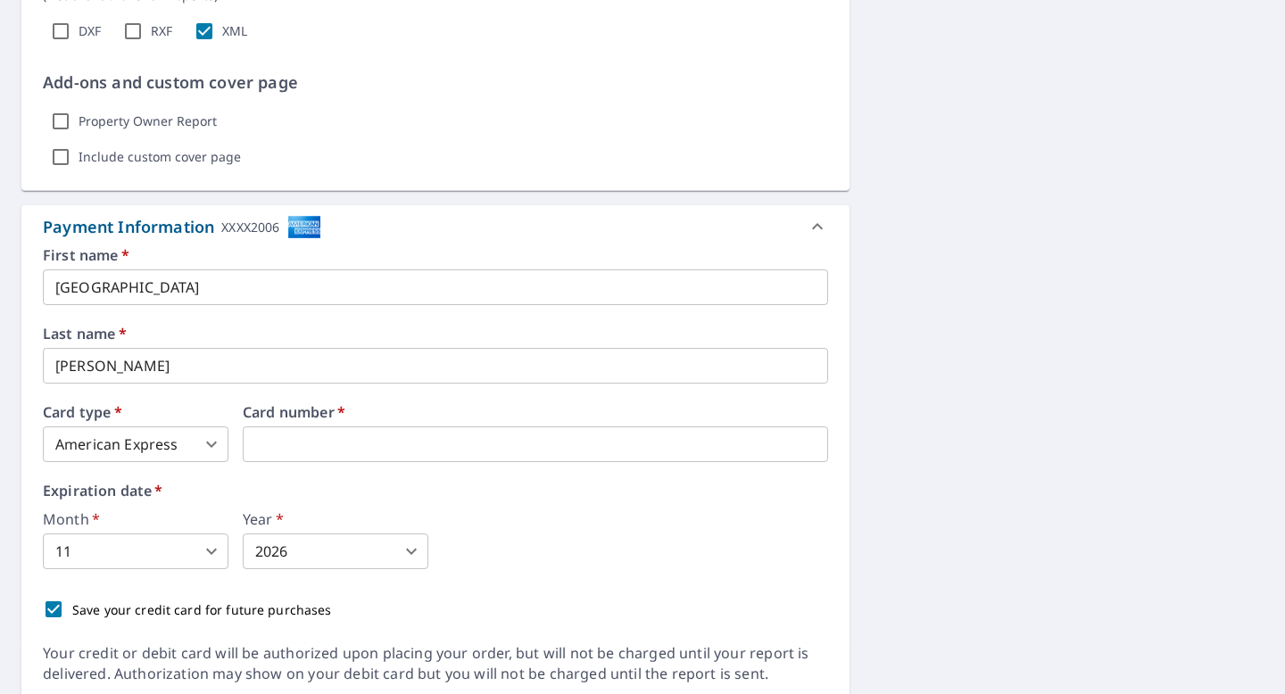
click at [161, 550] on body "TM TM Dashboard Order History Cancel Order TM Dashboard / Finalize Order Finali…" at bounding box center [642, 347] width 1285 height 694
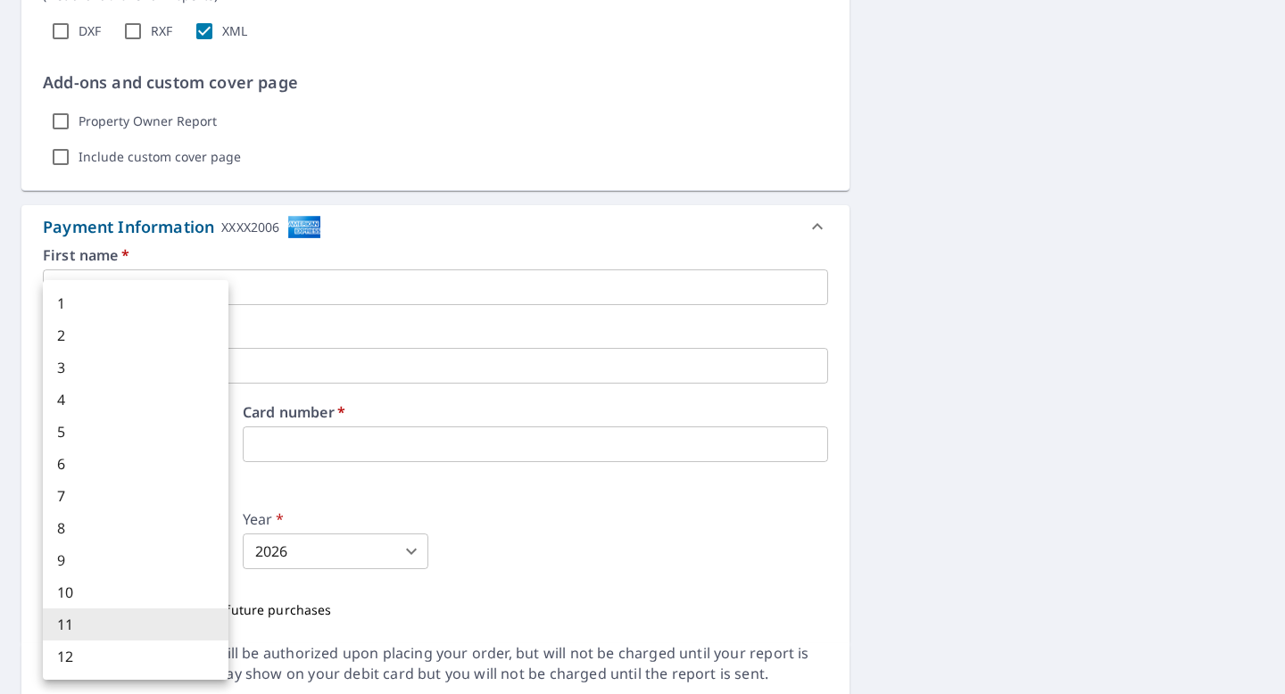
click at [153, 563] on li "9" at bounding box center [136, 560] width 186 height 32
type input "9"
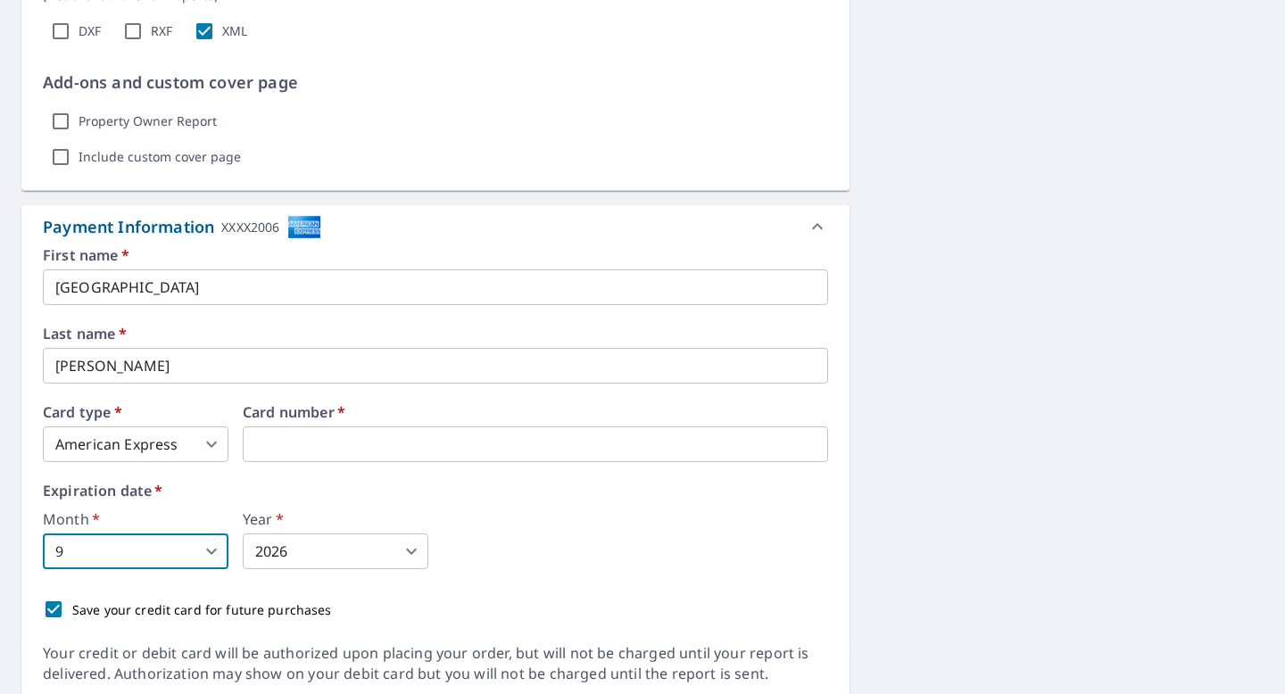
click at [348, 543] on body "TM TM Dashboard Order History Cancel Order TM Dashboard / Finalize Order Finali…" at bounding box center [642, 347] width 1285 height 694
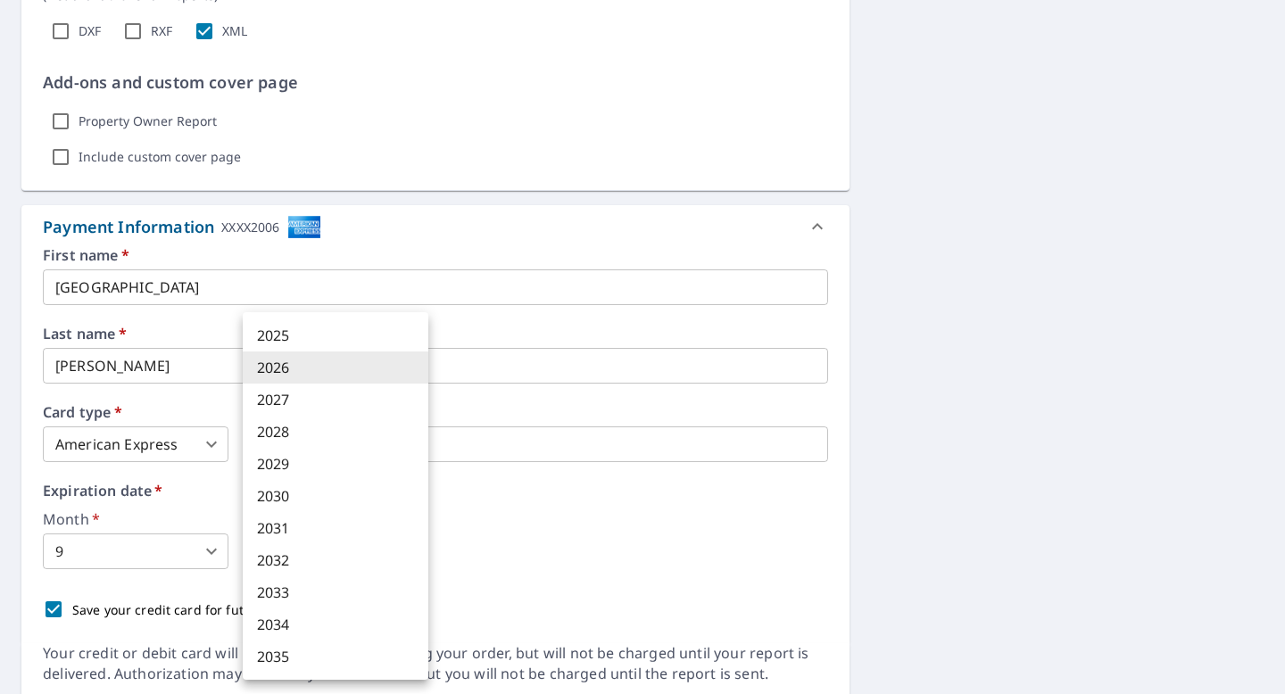
click at [343, 499] on li "2030" at bounding box center [336, 496] width 186 height 32
type input "2030"
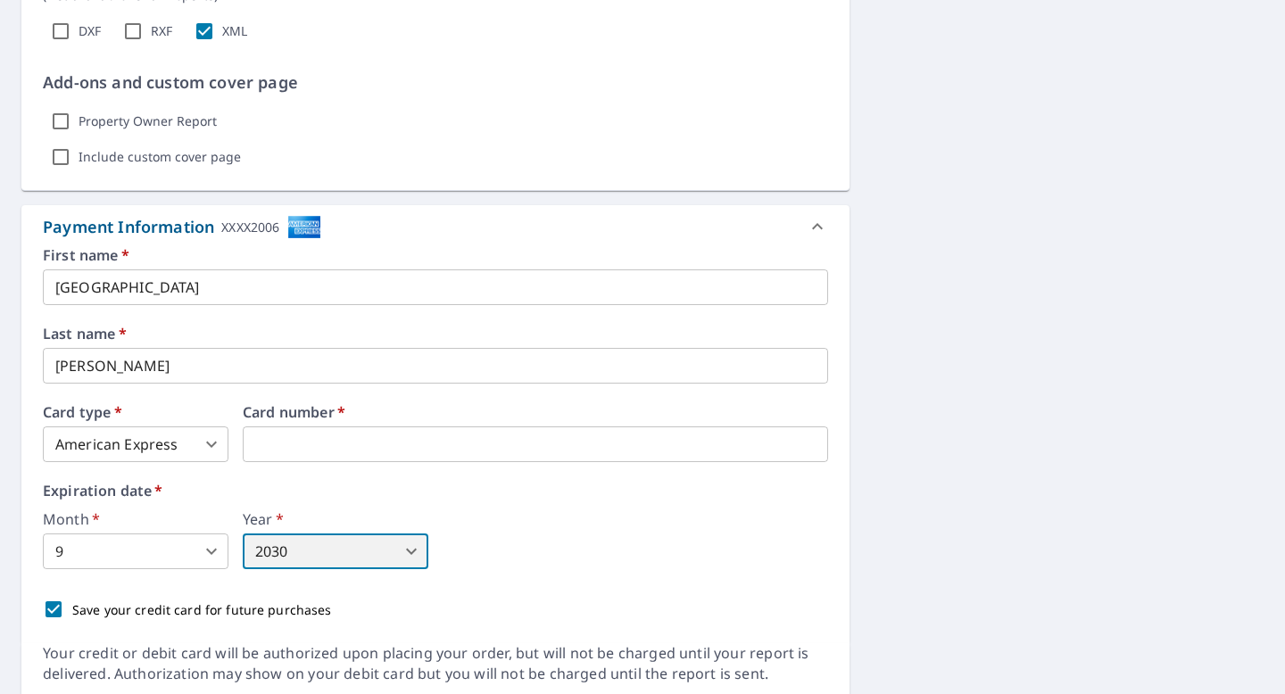
scroll to position [1455, 0]
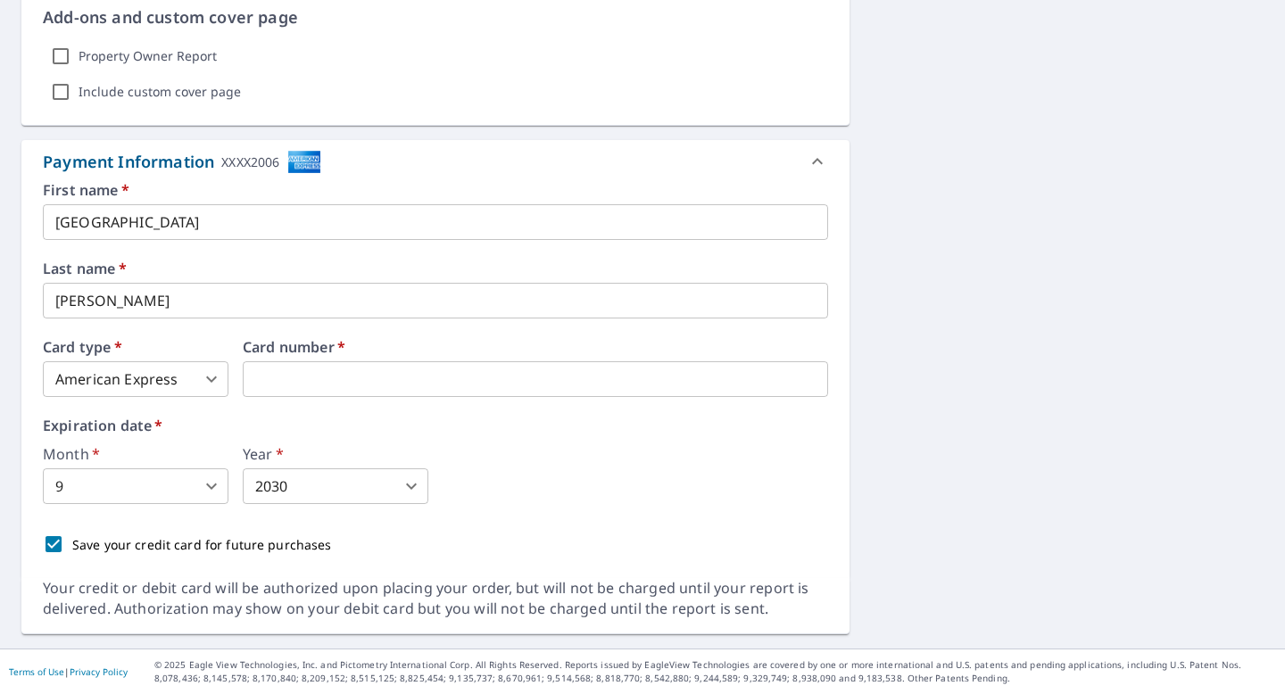
click at [764, 162] on div "Payment Information XXXX2006" at bounding box center [419, 162] width 753 height 24
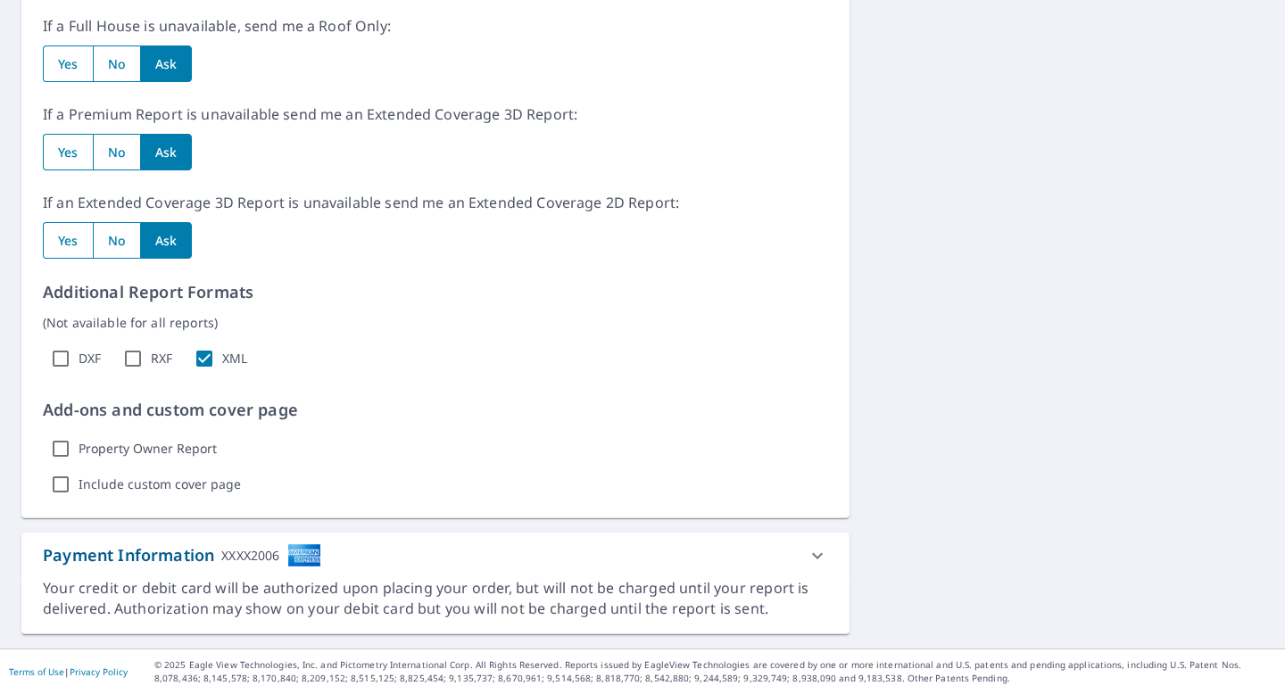
scroll to position [1062, 0]
click at [697, 560] on div "Payment Information XXXX2006" at bounding box center [419, 555] width 753 height 24
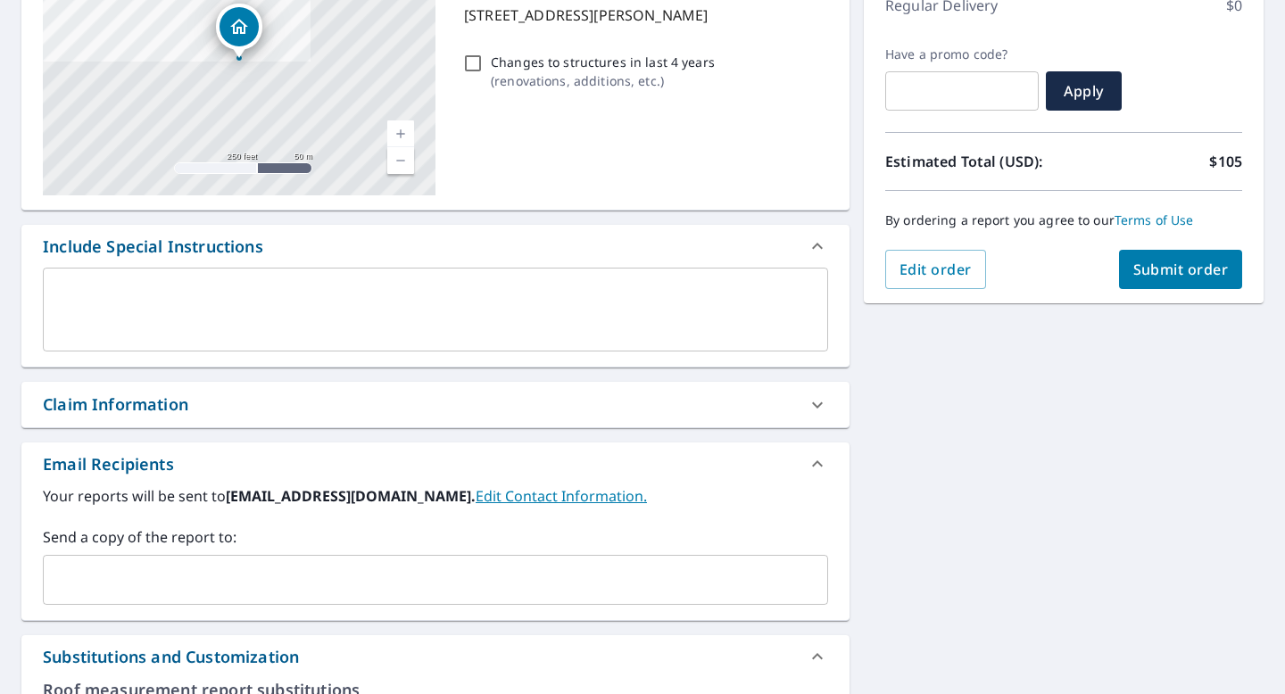
scroll to position [186, 0]
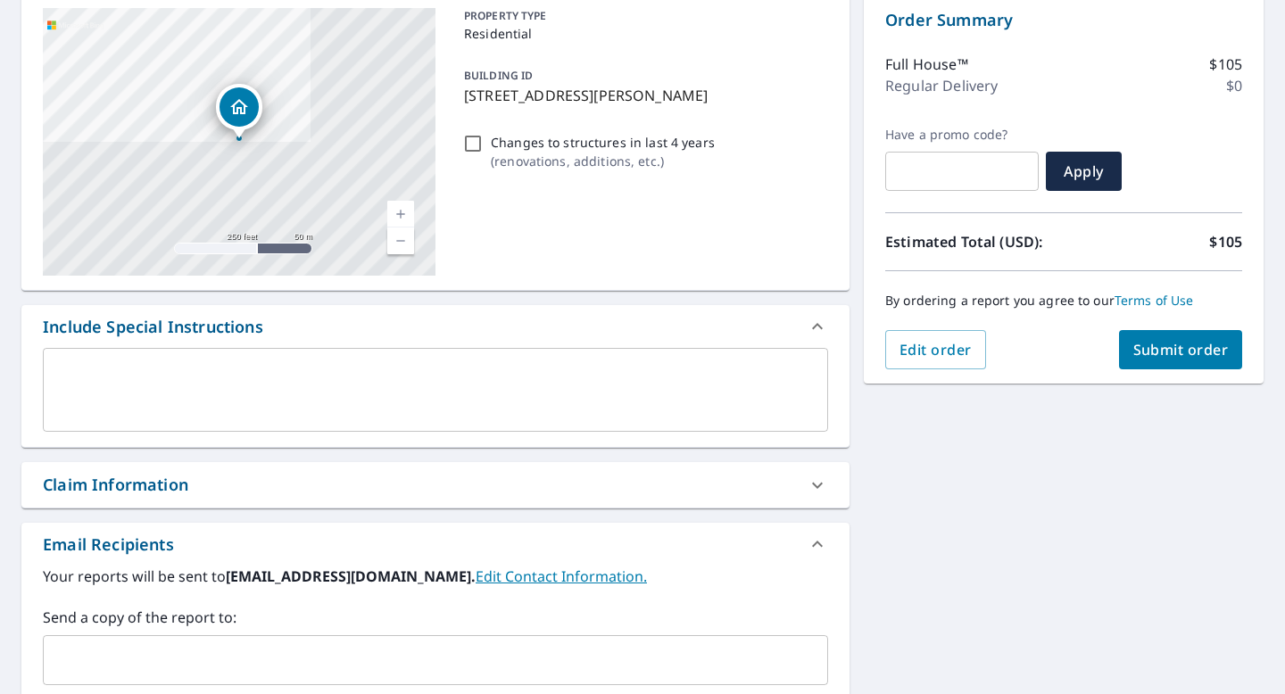
click at [1193, 351] on span "Submit order" at bounding box center [1180, 350] width 95 height 20
